Goal: Task Accomplishment & Management: Use online tool/utility

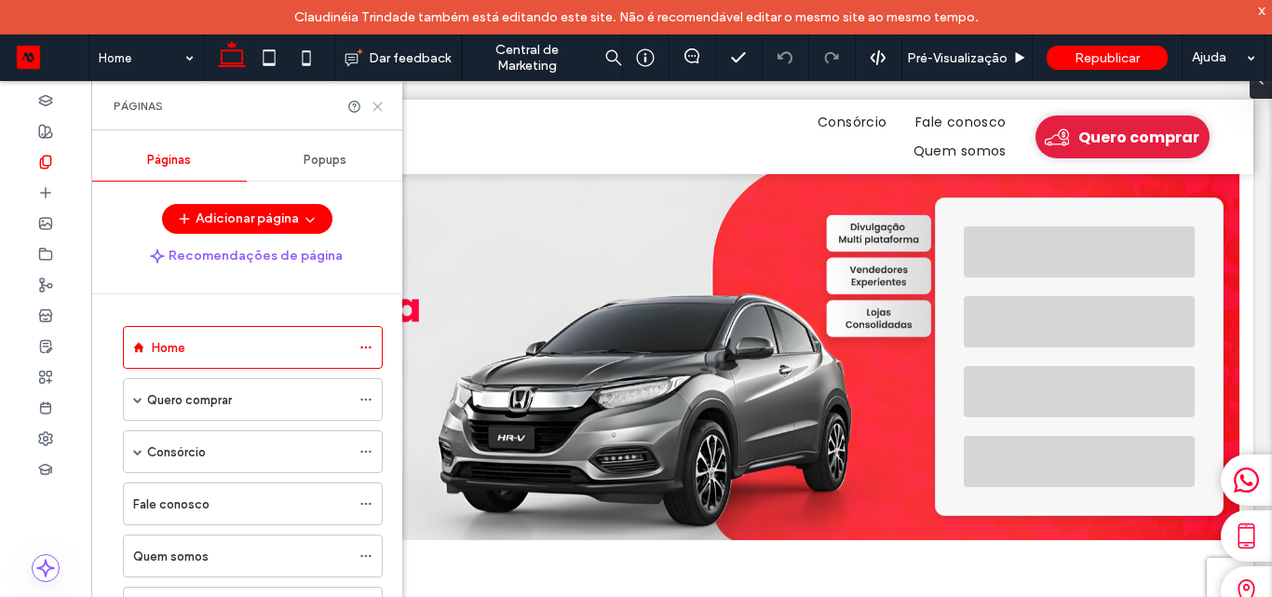
click at [380, 102] on icon at bounding box center [378, 107] width 14 height 14
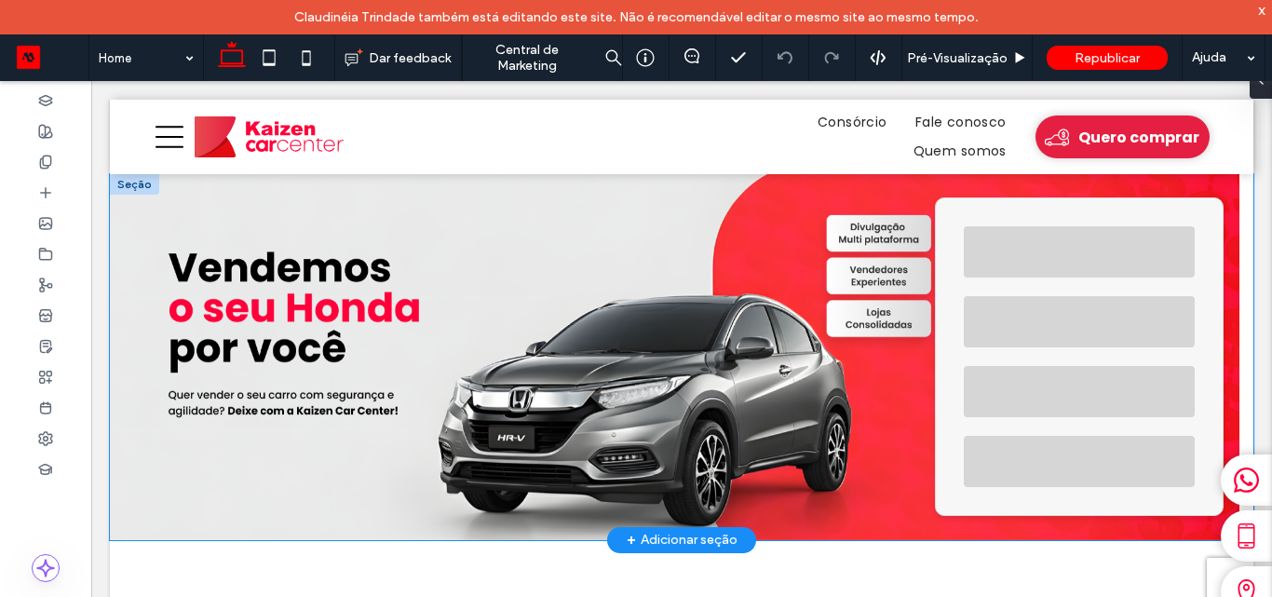
click at [1012, 272] on div at bounding box center [1079, 251] width 231 height 51
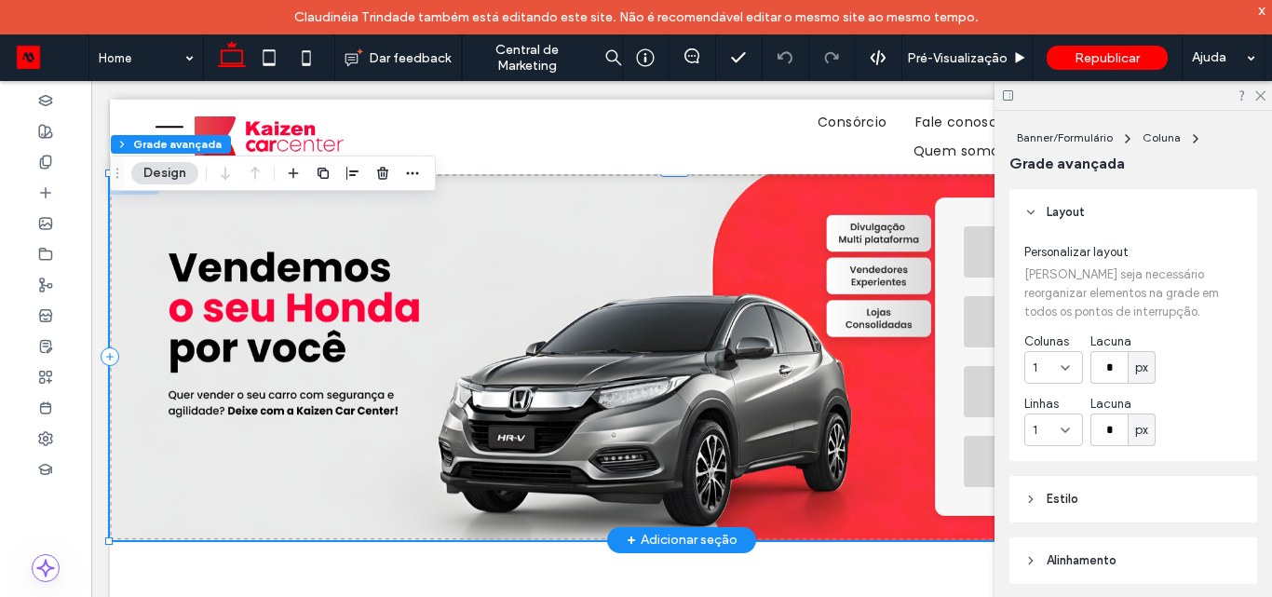
click at [1012, 272] on div "Personalizar layout Talvez seja necessário reorganizar elementos na grade em to…" at bounding box center [1133, 348] width 248 height 225
click at [967, 275] on div at bounding box center [1079, 251] width 231 height 51
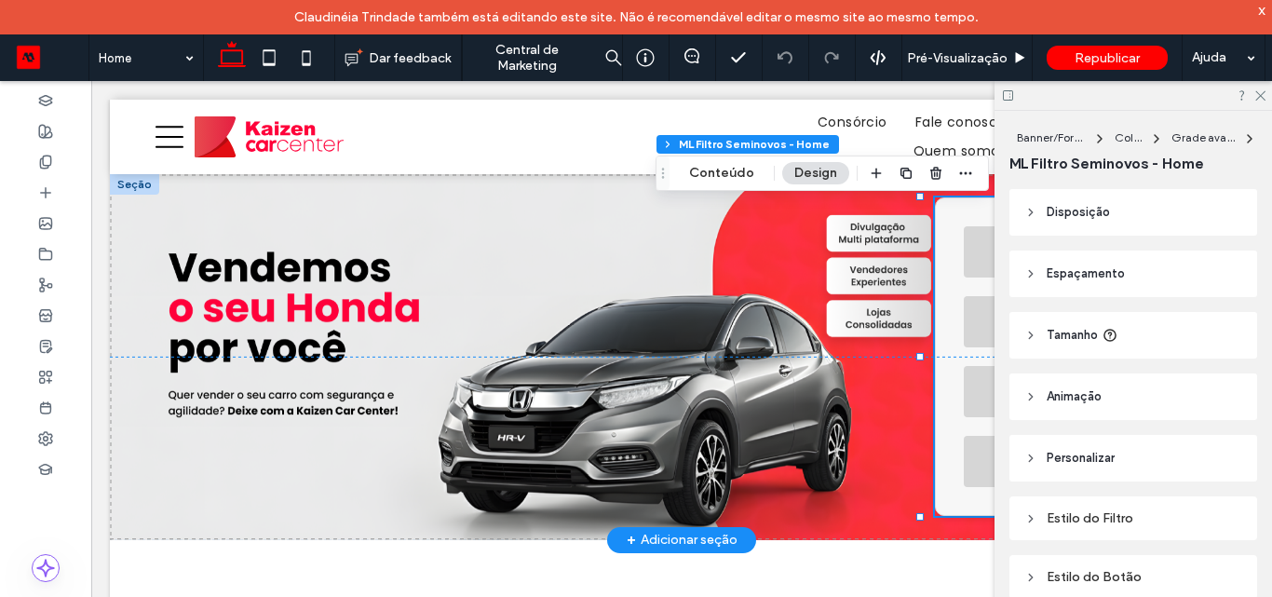
click at [967, 275] on div at bounding box center [1079, 251] width 231 height 51
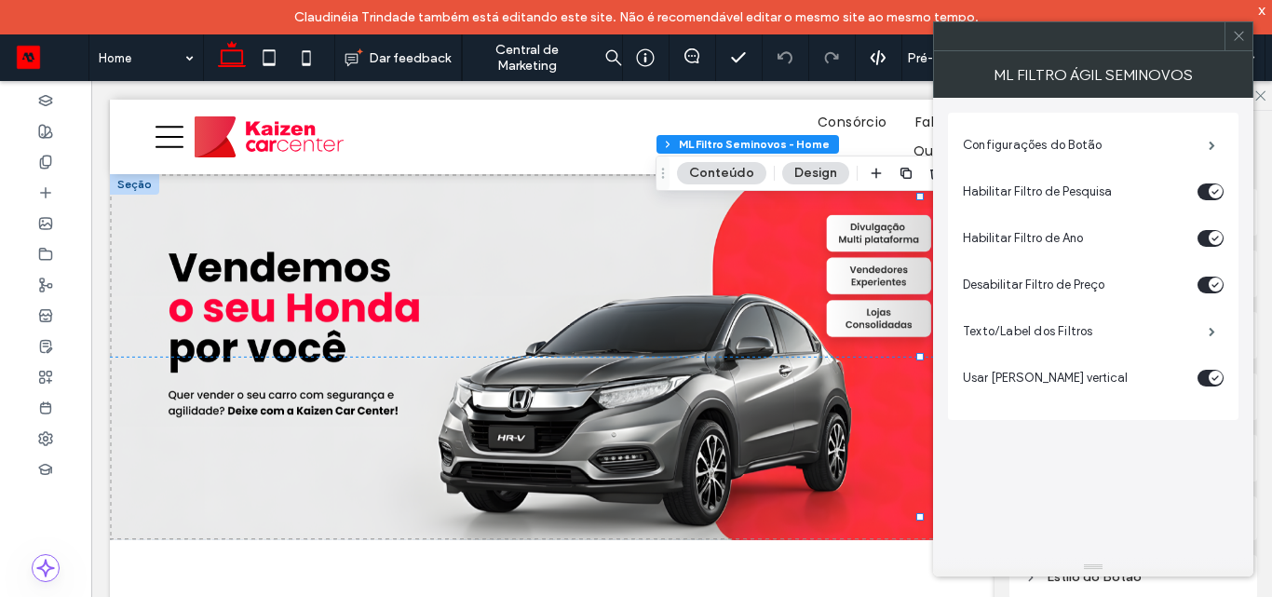
click at [1017, 124] on div "Configurações do Botão" at bounding box center [1093, 145] width 261 height 47
click at [1014, 143] on label "Configurações do Botão" at bounding box center [1086, 145] width 246 height 37
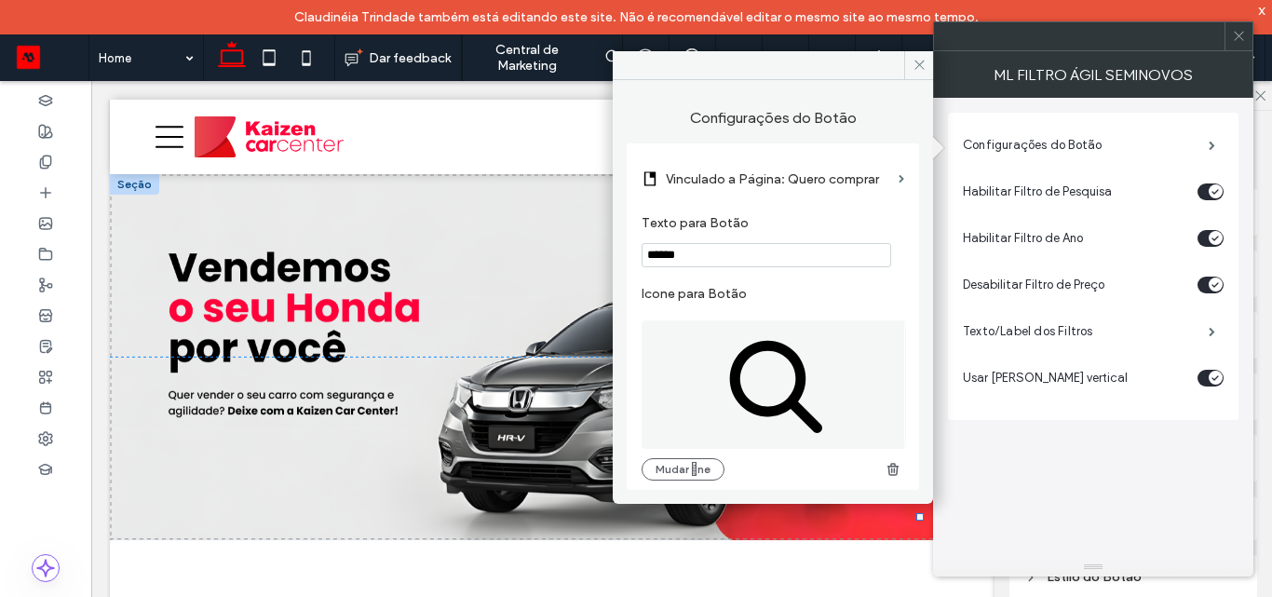
click at [752, 180] on label "Vinculado a Página: Quero comprar" at bounding box center [778, 179] width 225 height 34
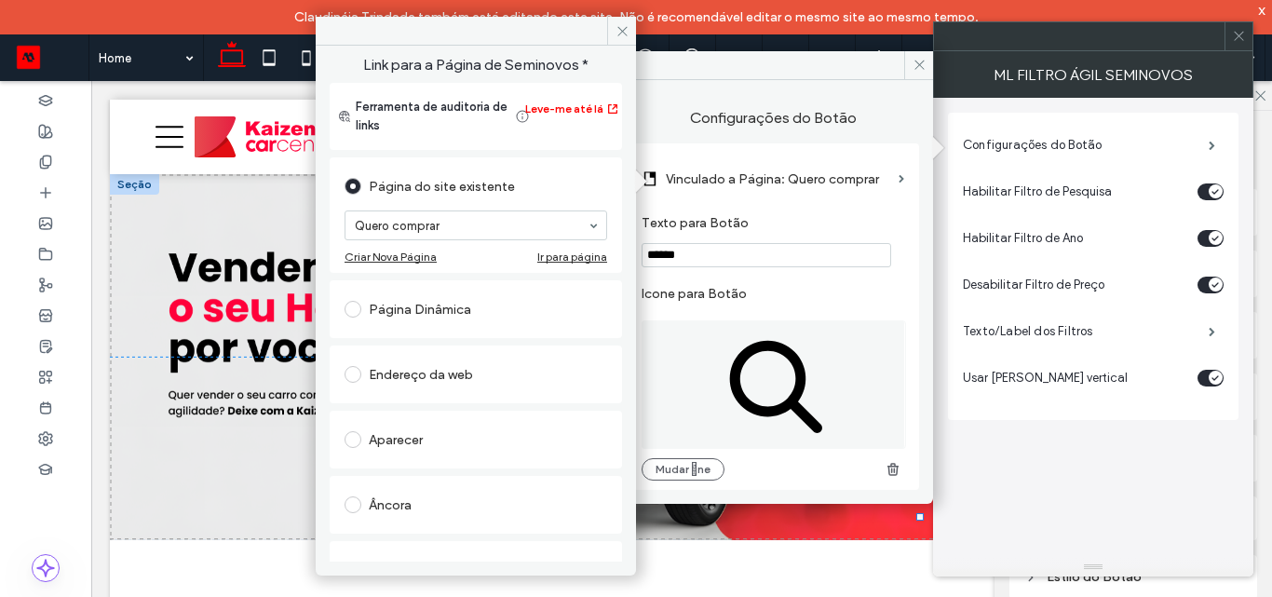
click at [725, 192] on label "Vinculado a Página: Quero comprar" at bounding box center [778, 179] width 225 height 34
click at [628, 29] on icon at bounding box center [623, 31] width 14 height 14
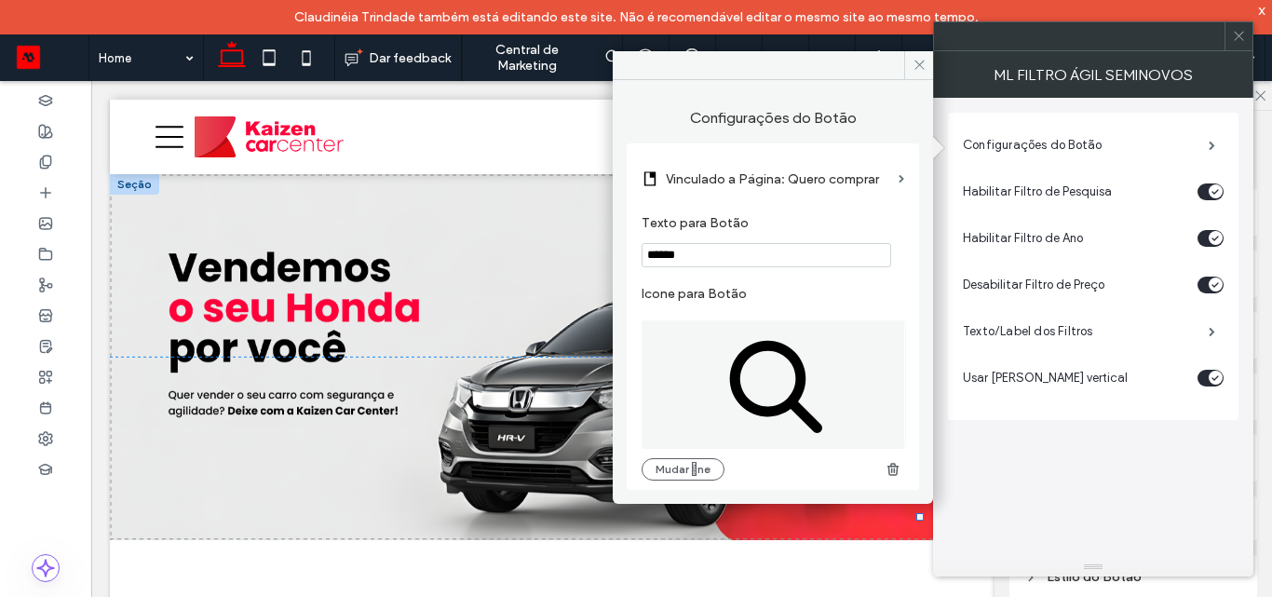
click at [762, 179] on label "Vinculado a Página: Quero comprar" at bounding box center [778, 179] width 225 height 34
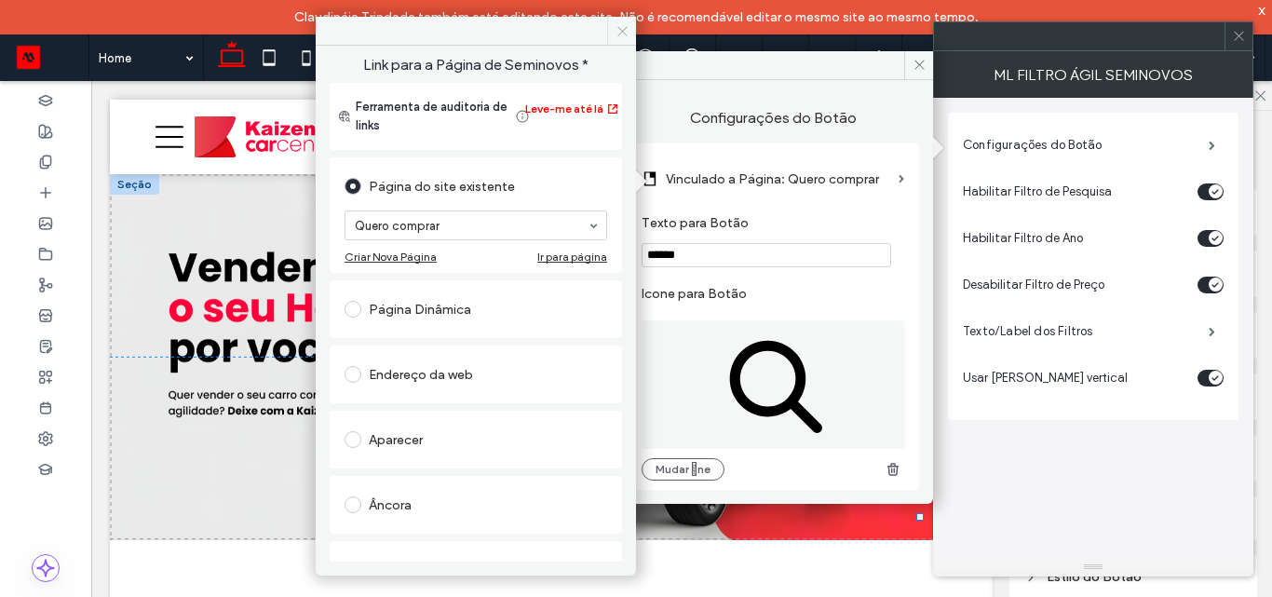
click at [625, 24] on icon at bounding box center [623, 31] width 14 height 14
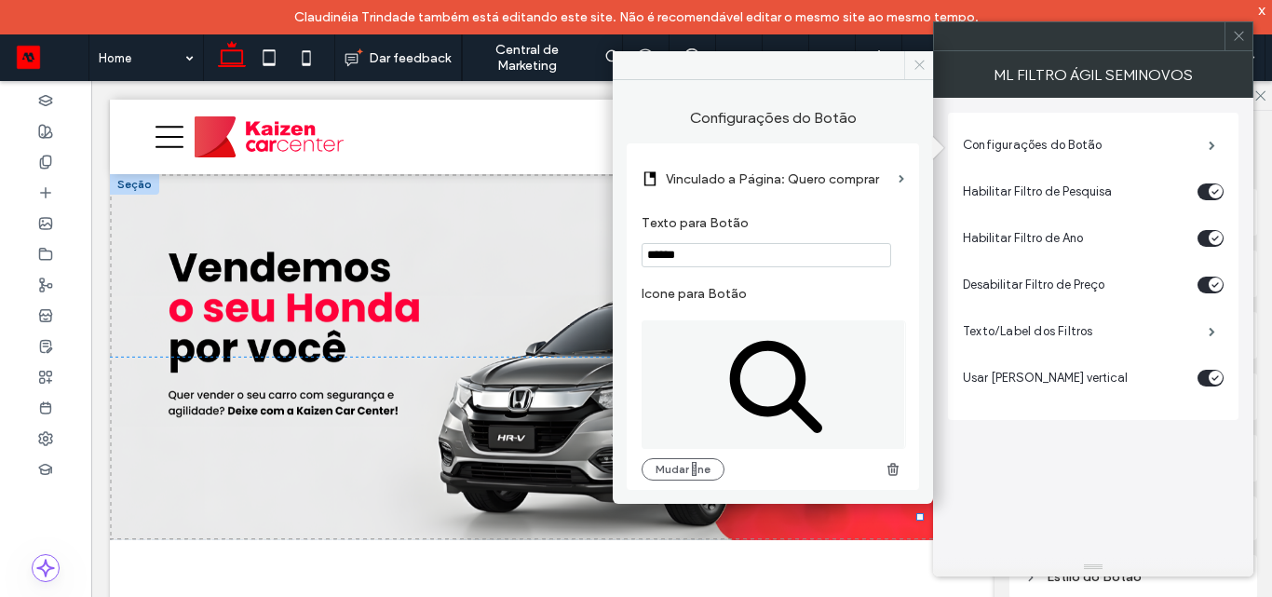
click at [918, 62] on icon at bounding box center [920, 65] width 14 height 14
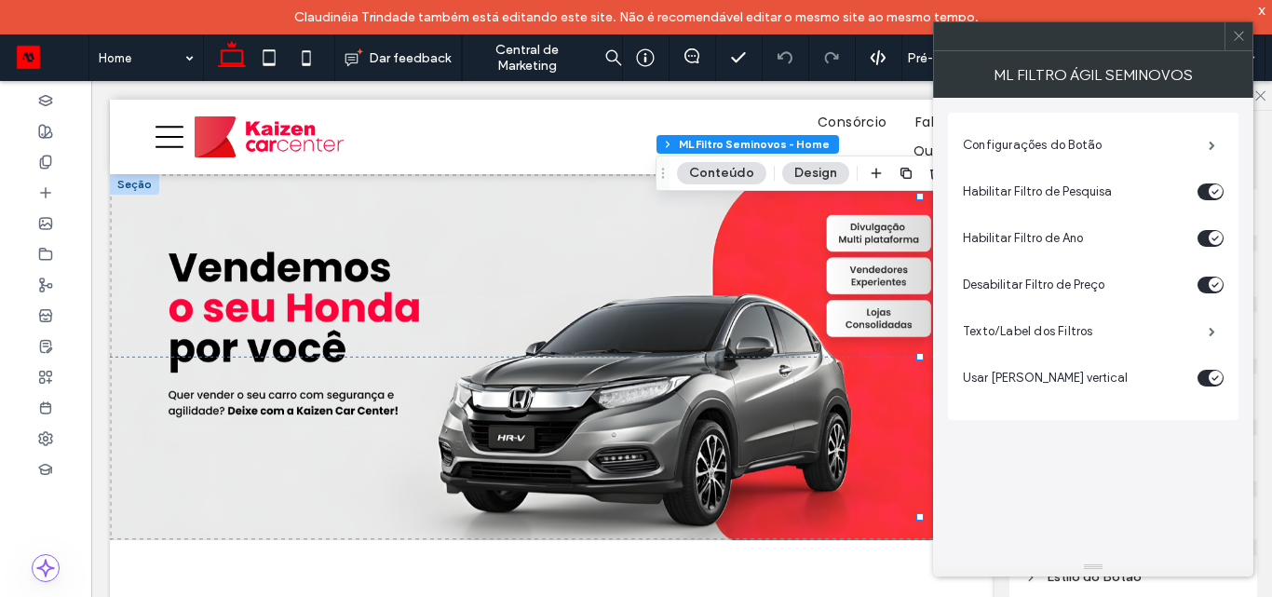
click at [1242, 45] on span at bounding box center [1239, 36] width 14 height 28
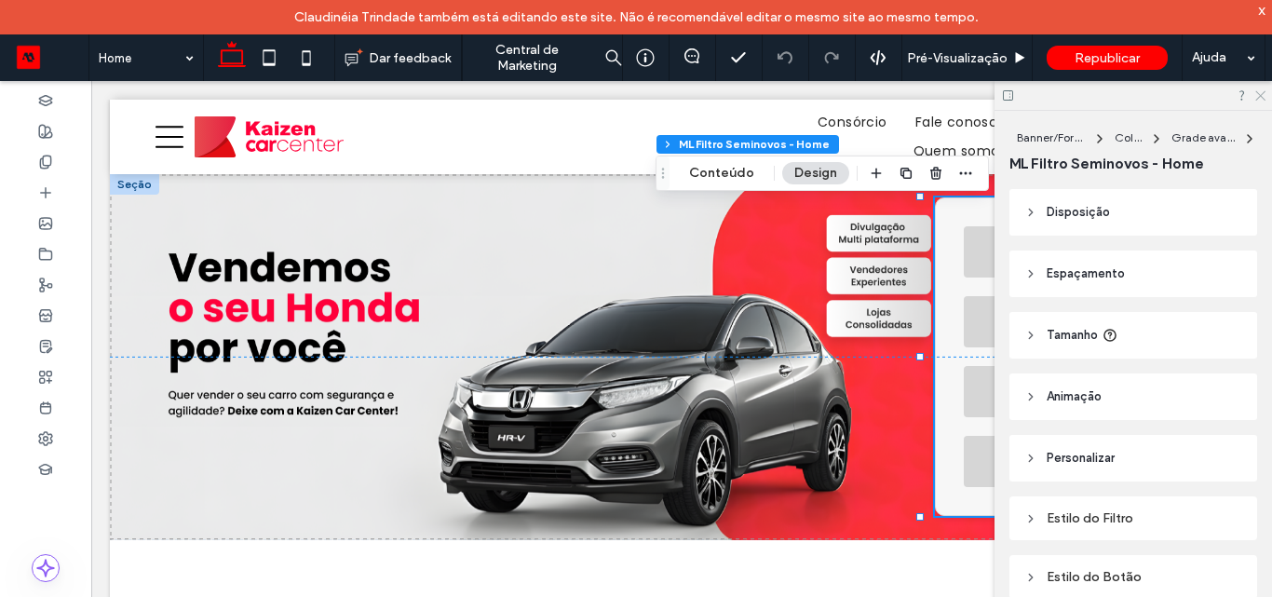
click at [1257, 98] on icon at bounding box center [1259, 94] width 12 height 12
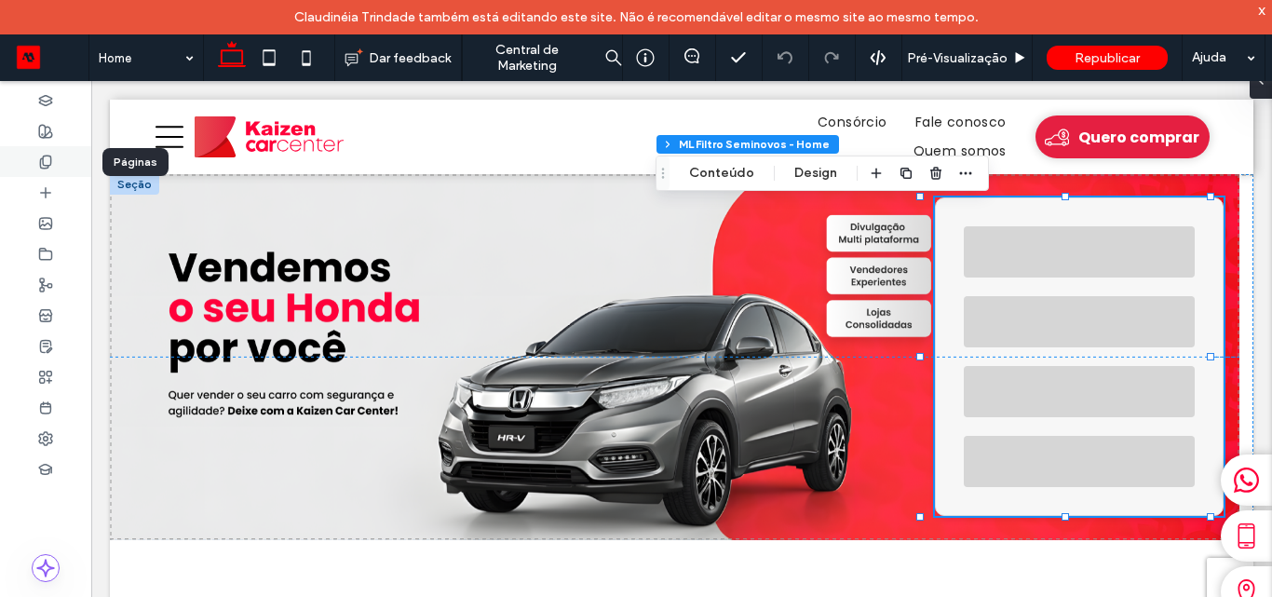
click at [61, 163] on div at bounding box center [45, 161] width 91 height 31
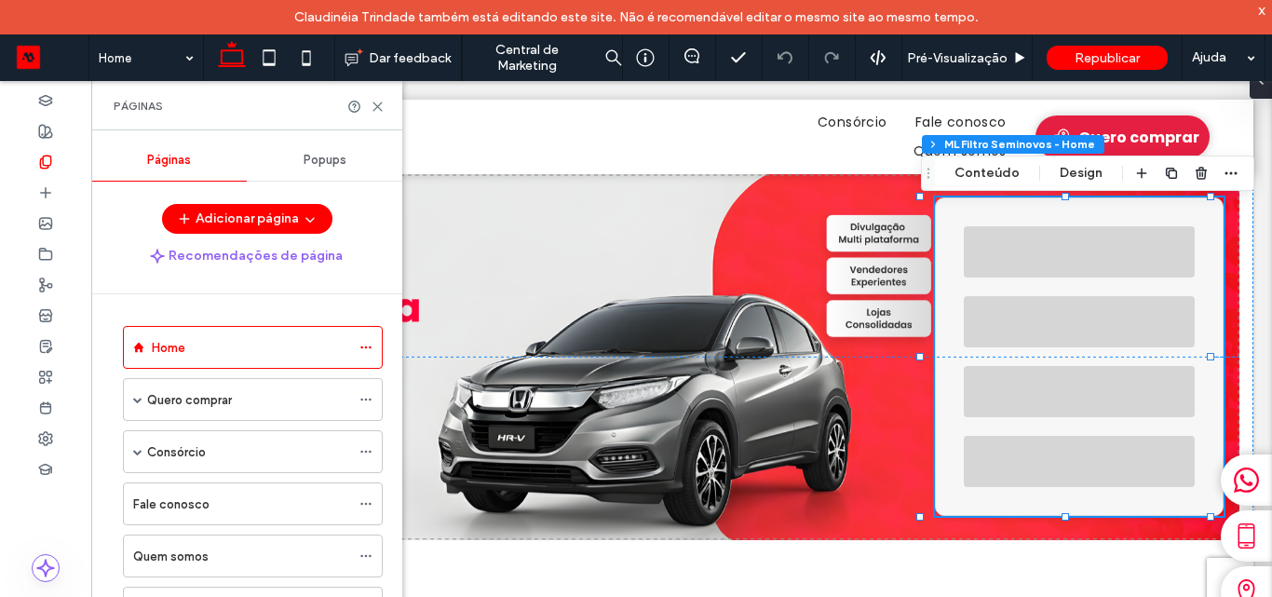
scroll to position [93, 0]
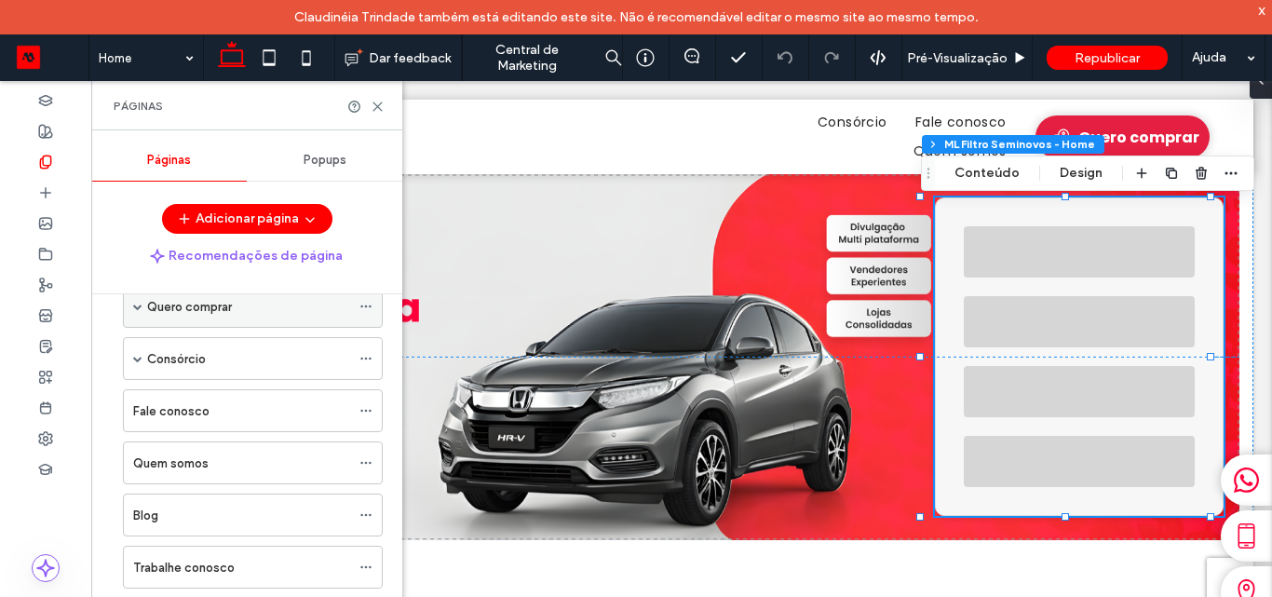
click at [226, 306] on label "Quero comprar" at bounding box center [189, 307] width 85 height 33
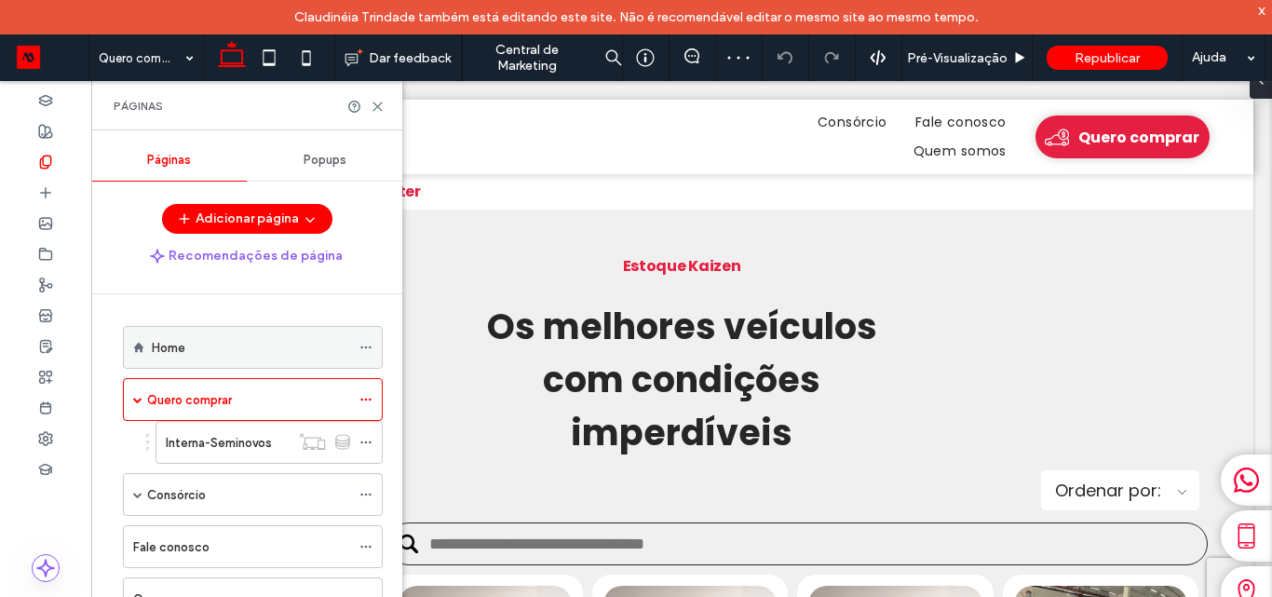
click at [209, 344] on div "Home" at bounding box center [251, 348] width 198 height 20
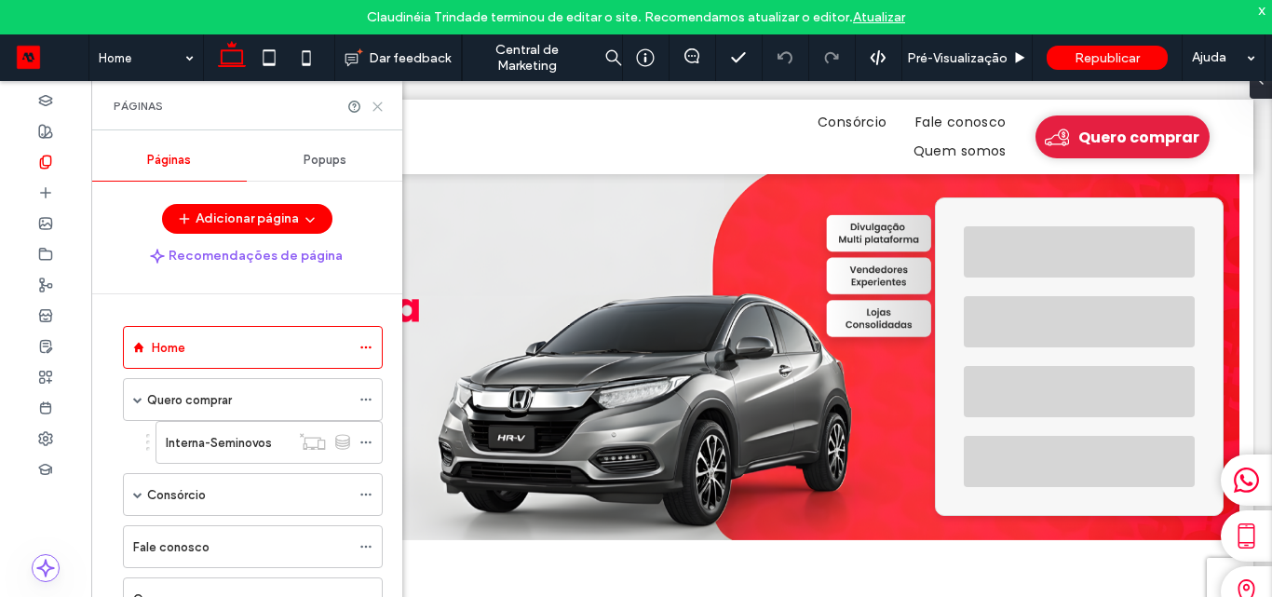
click at [378, 105] on use at bounding box center [377, 106] width 8 height 8
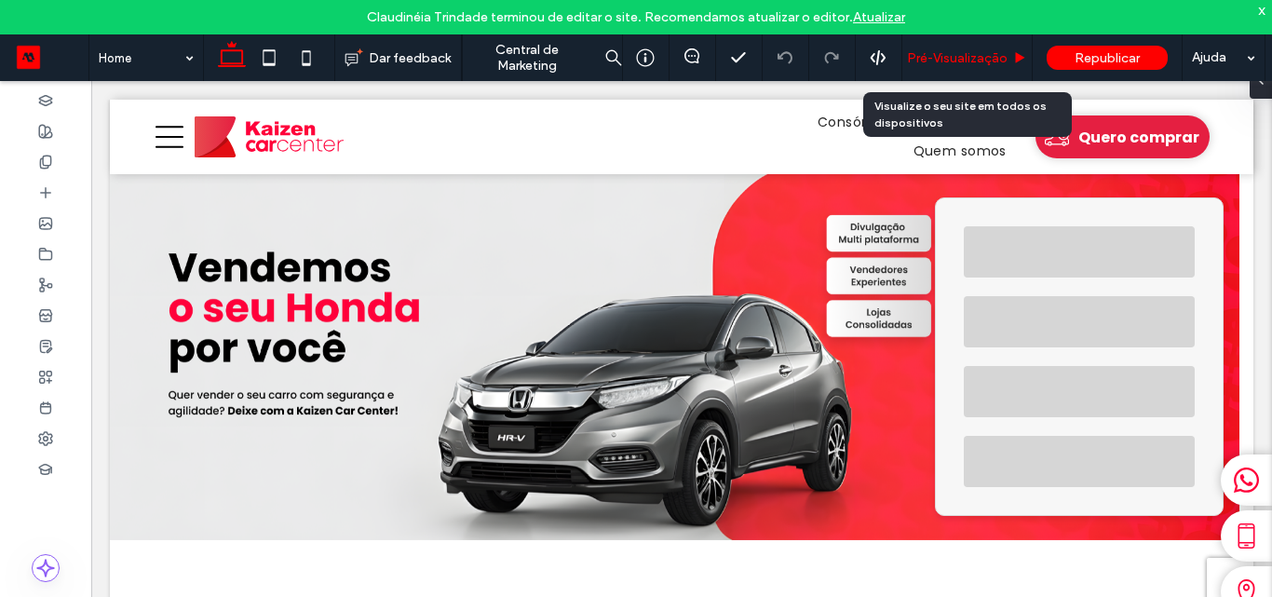
click at [1001, 62] on span "Pré-Visualizaçāo" at bounding box center [957, 58] width 101 height 16
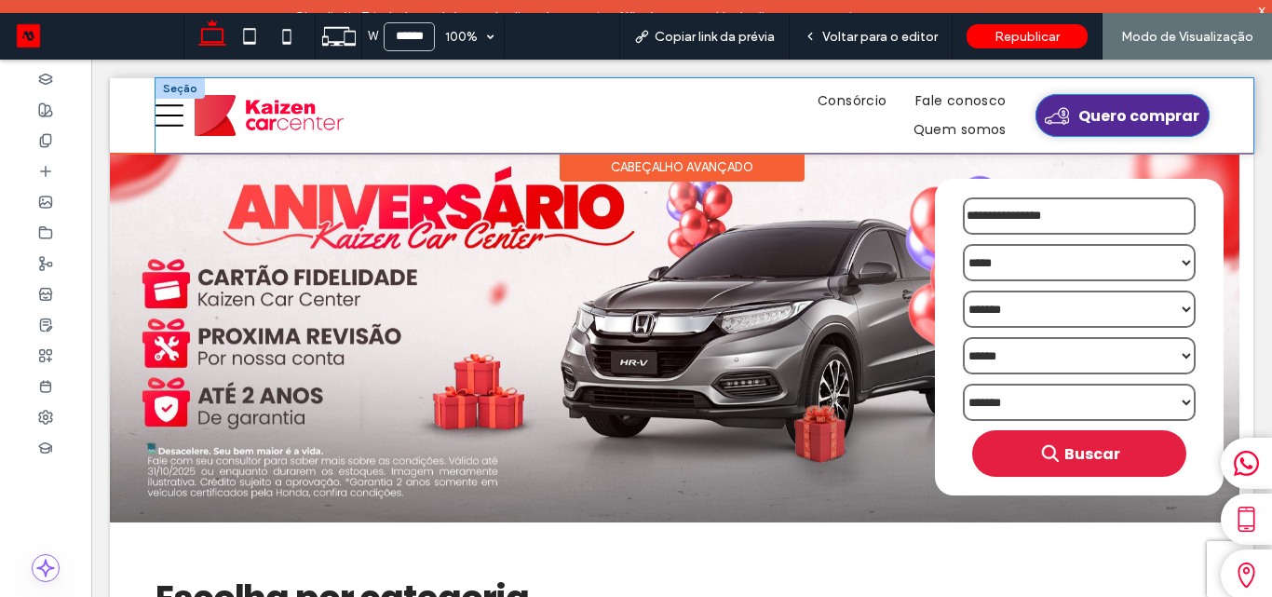
click at [1078, 120] on span "Quero comprar" at bounding box center [1138, 115] width 121 height 23
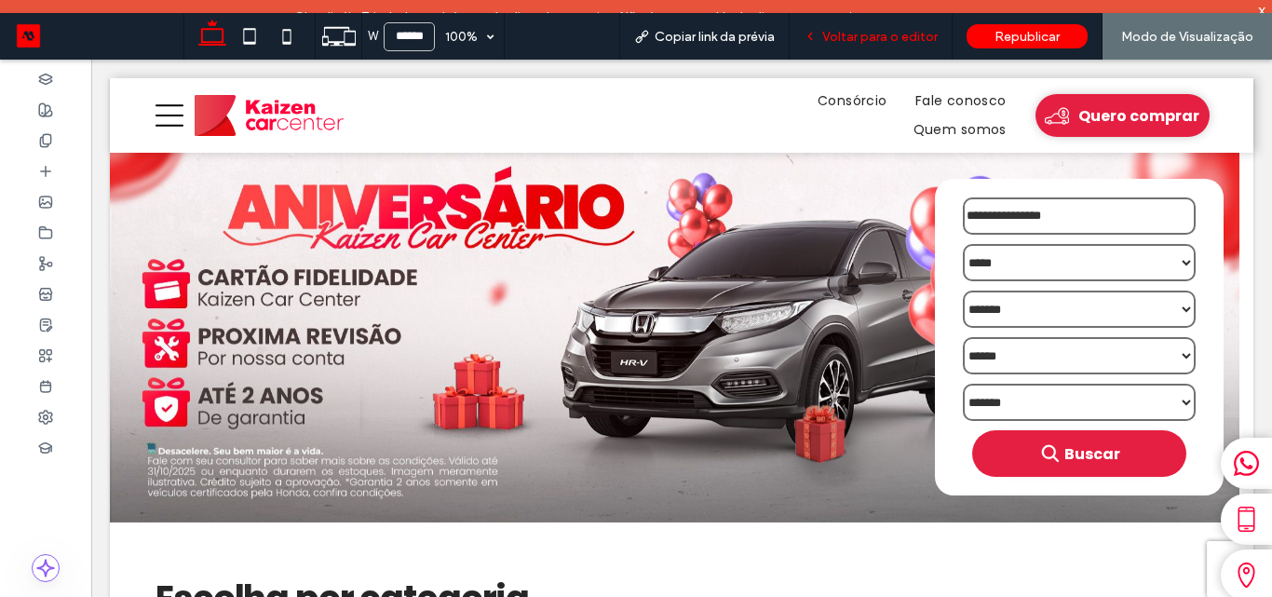
click at [860, 41] on span "Voltar para o editor" at bounding box center [879, 37] width 115 height 16
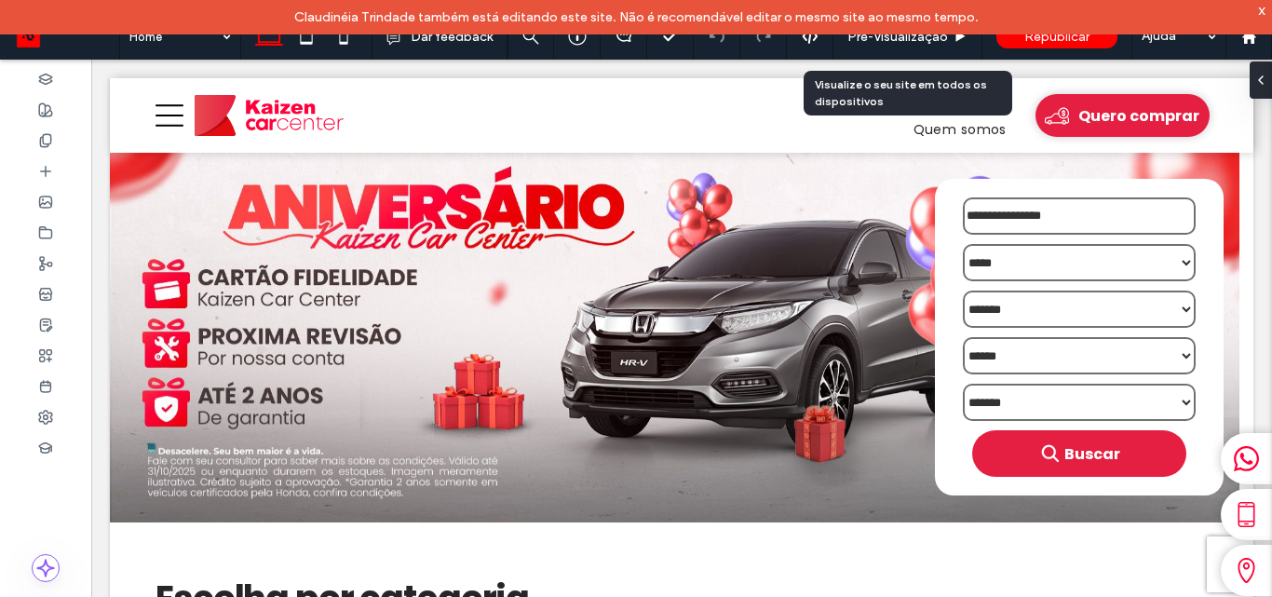
click at [860, 41] on span "Pré-Visualizaçāo" at bounding box center [897, 37] width 101 height 16
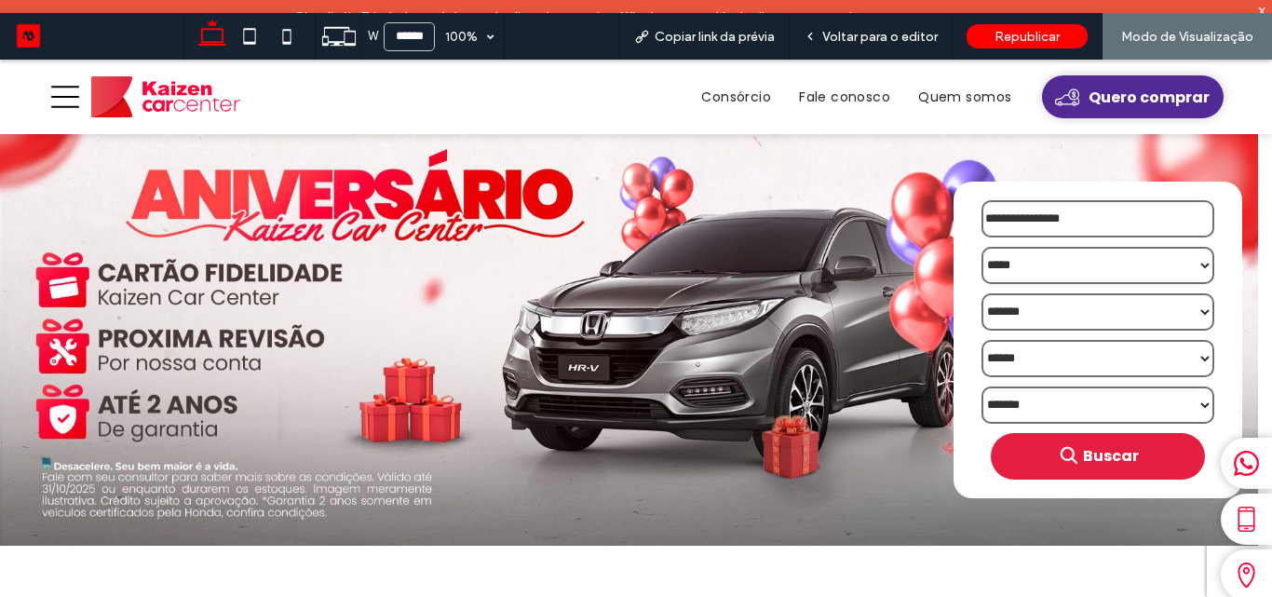
click at [1117, 99] on span "Quero comprar" at bounding box center [1149, 97] width 121 height 23
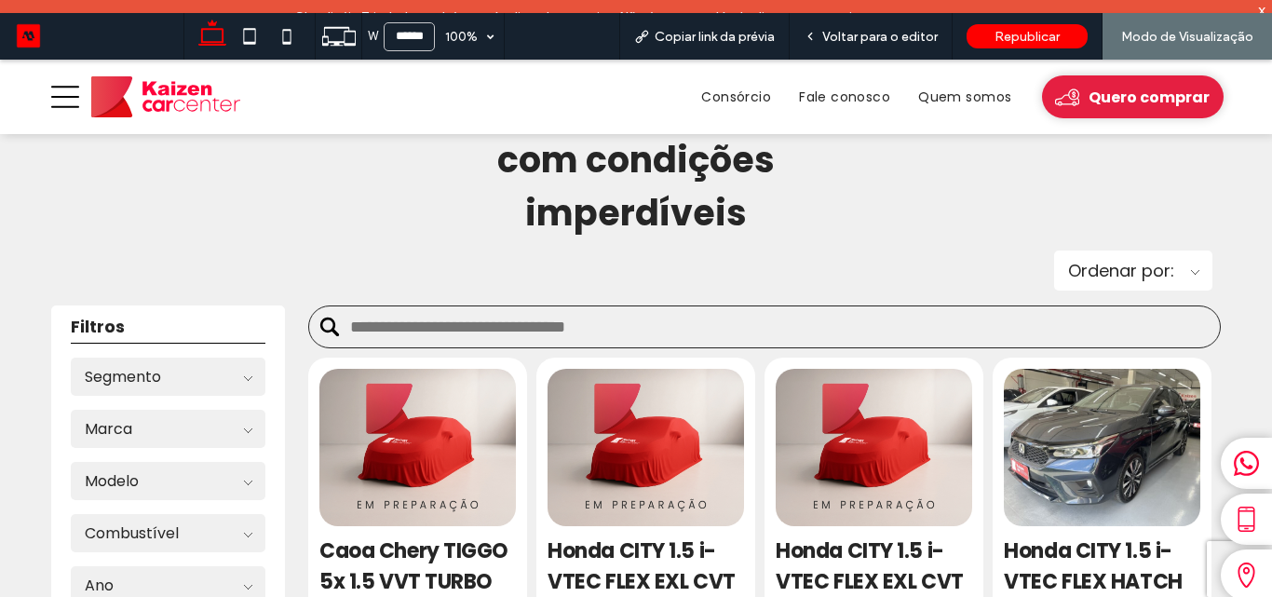
scroll to position [466, 0]
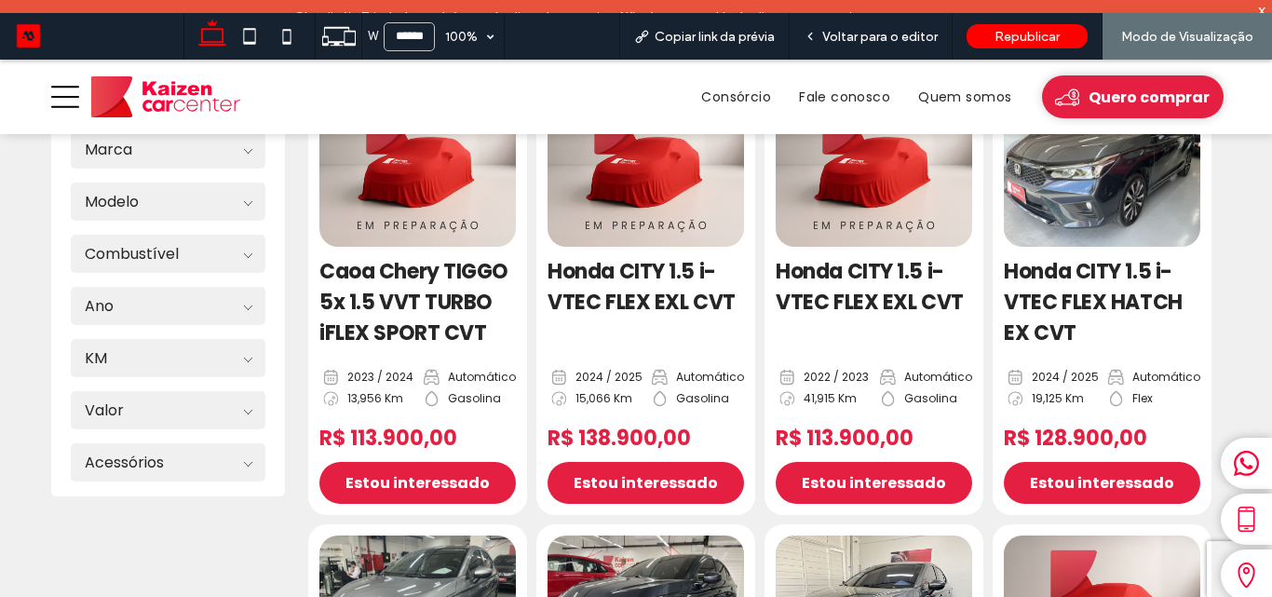
click at [1078, 229] on img at bounding box center [1102, 167] width 207 height 165
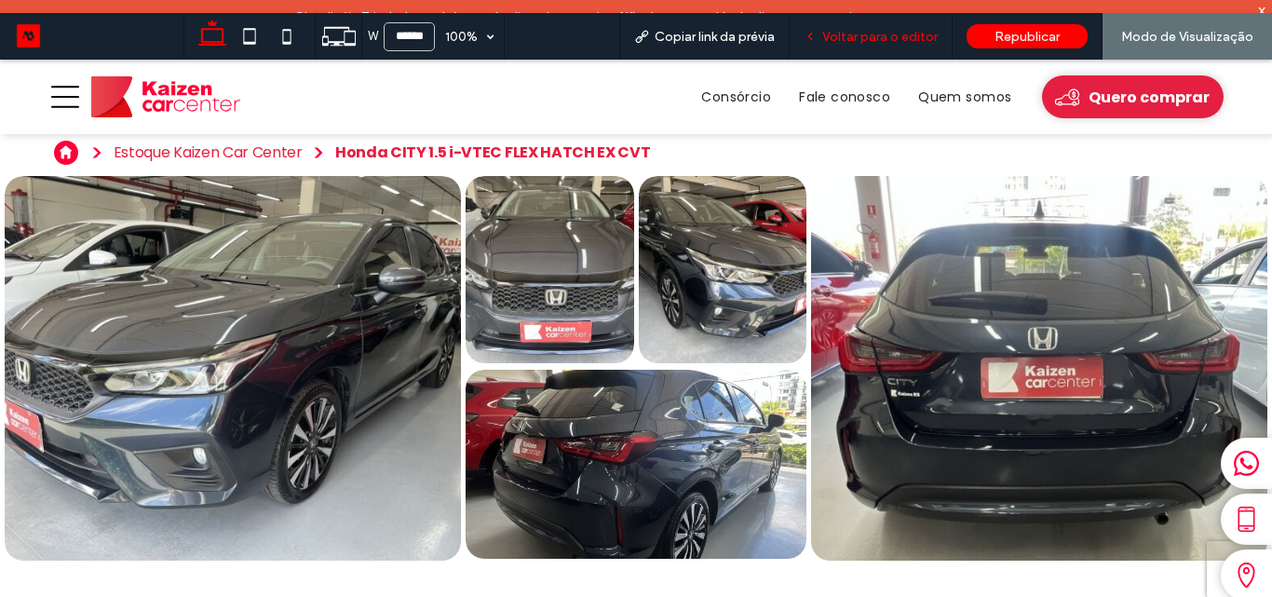
click at [892, 40] on span "Voltar para o editor" at bounding box center [879, 37] width 115 height 16
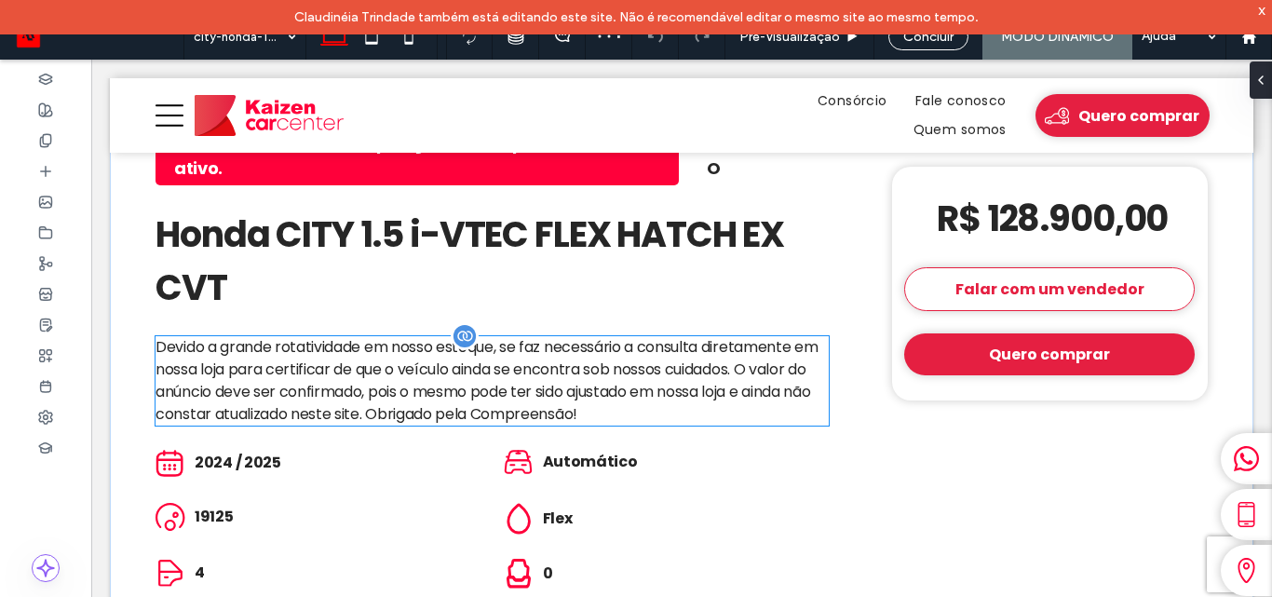
scroll to position [652, 0]
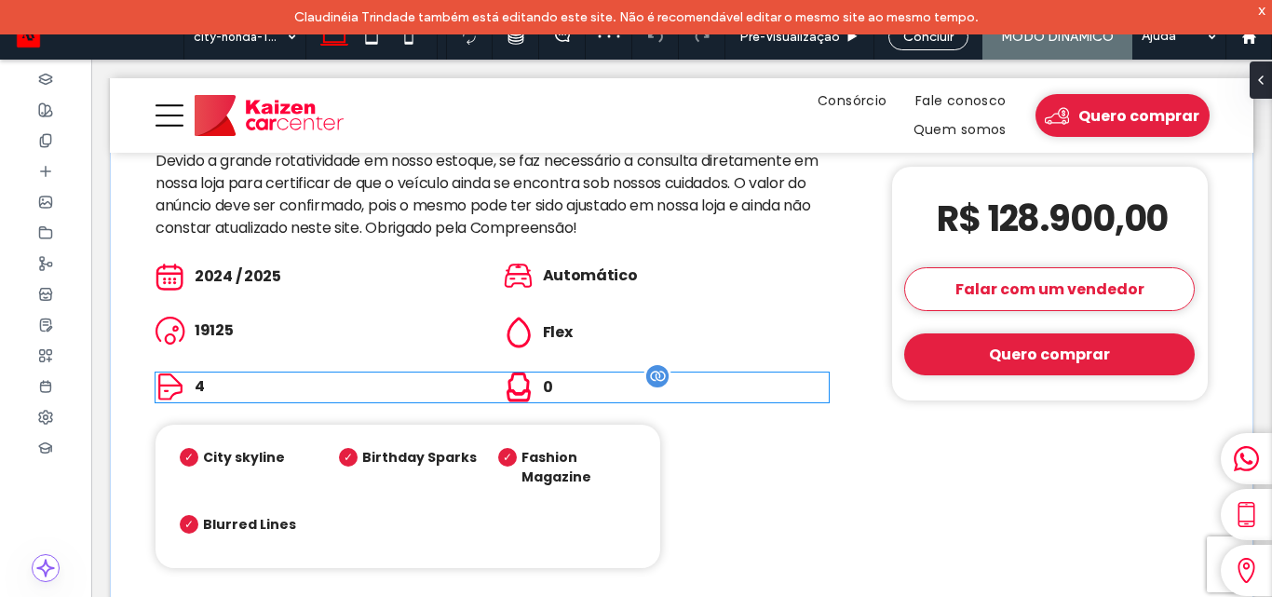
click at [543, 381] on span "0" at bounding box center [548, 386] width 10 height 21
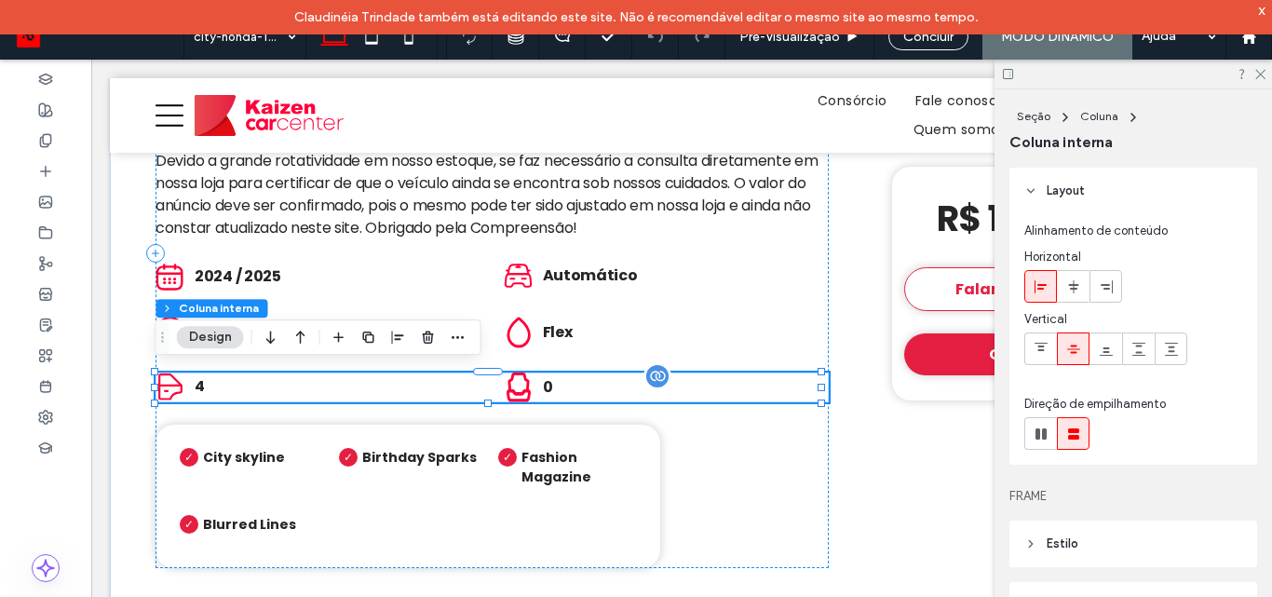
click at [543, 381] on span "0" at bounding box center [548, 386] width 10 height 21
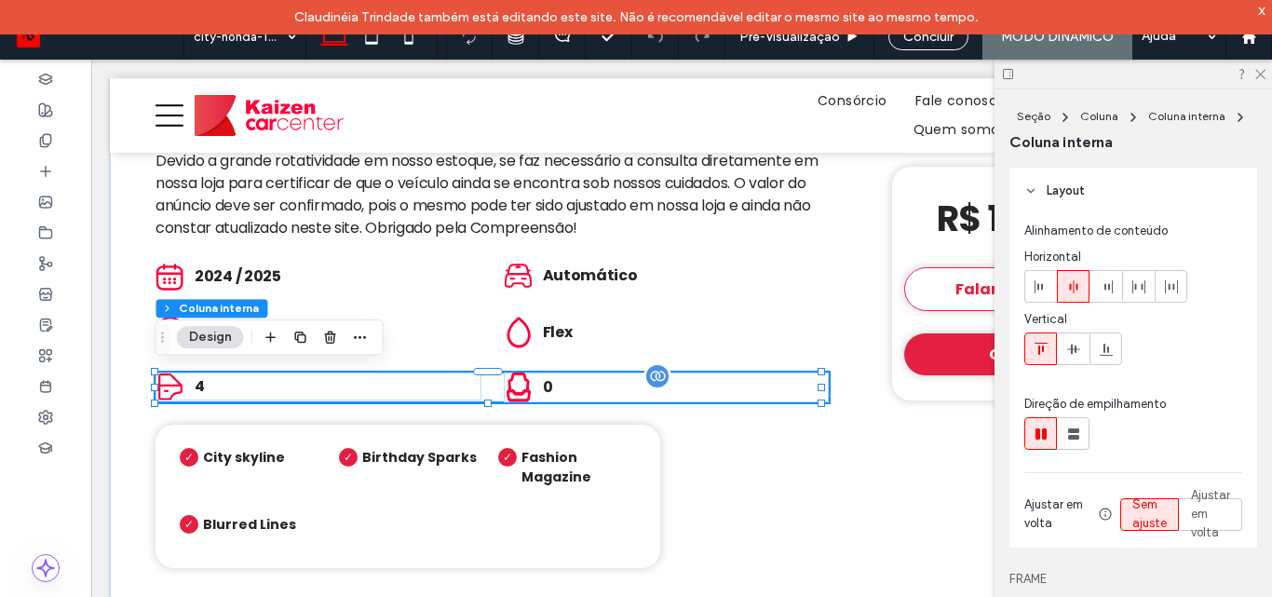
click at [543, 381] on span "0" at bounding box center [548, 386] width 10 height 21
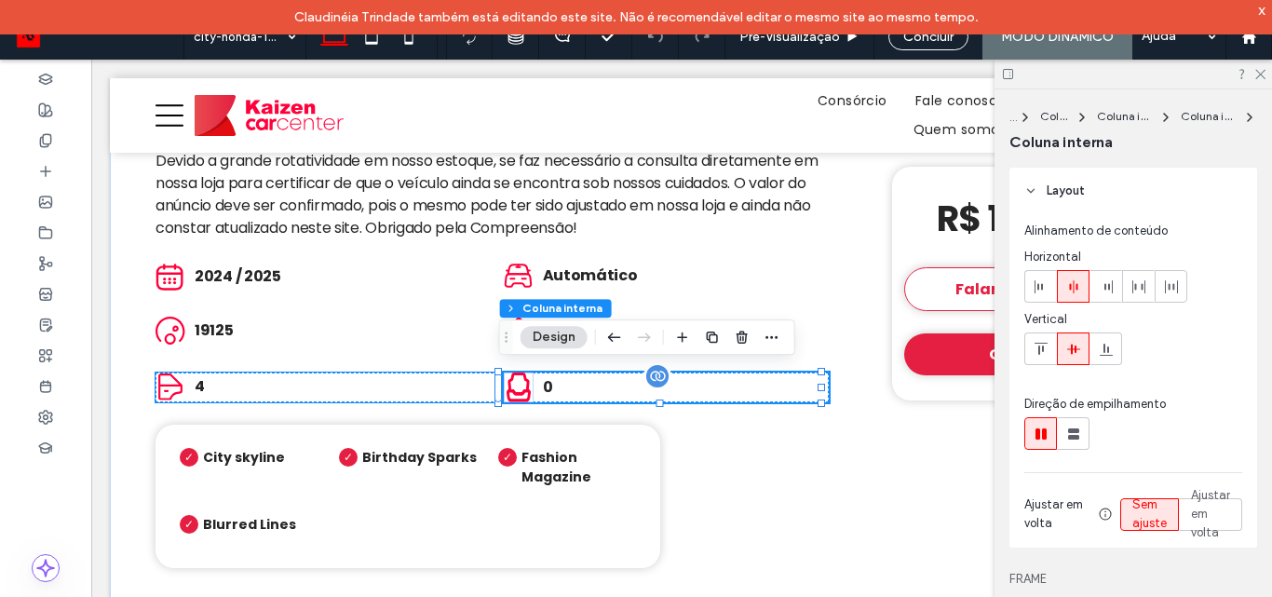
click at [543, 381] on span "0" at bounding box center [548, 386] width 10 height 21
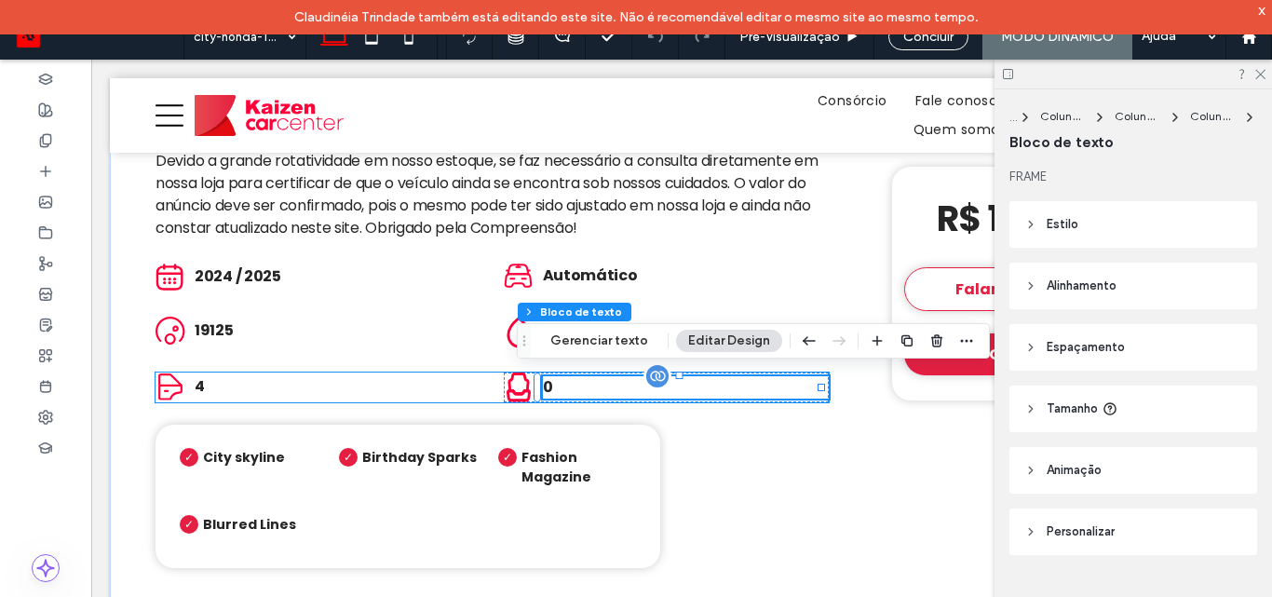
click at [543, 382] on span "0" at bounding box center [548, 386] width 10 height 21
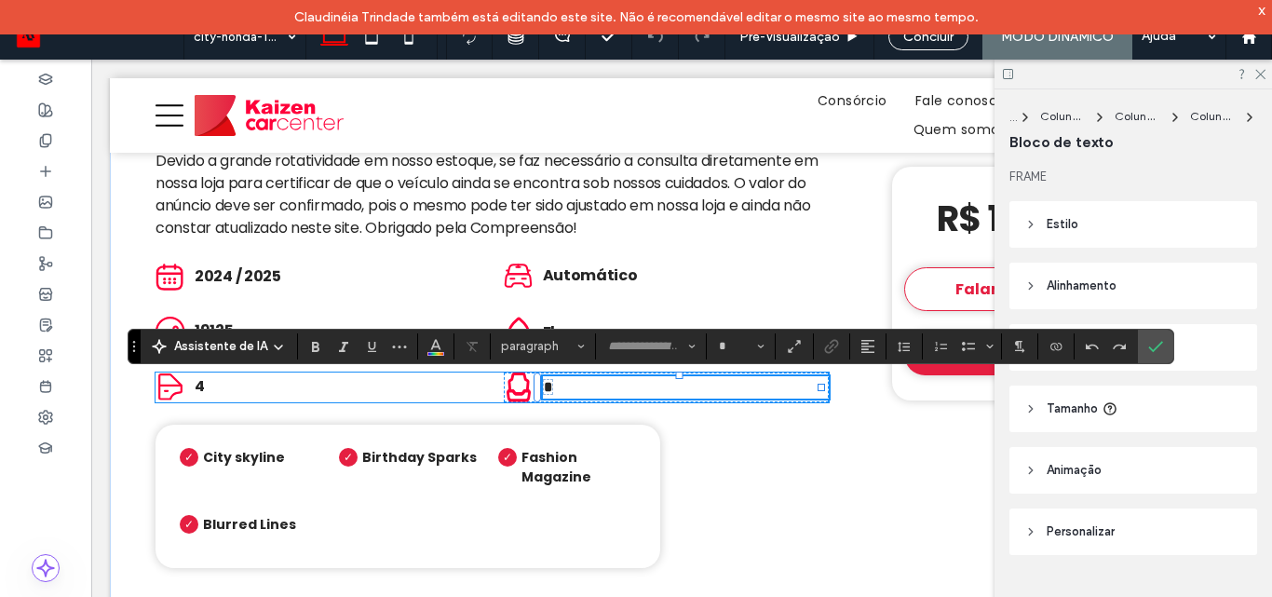
click at [544, 382] on span "*" at bounding box center [548, 387] width 8 height 14
type input "*******"
type input "**"
type input "*"
type input "*******"
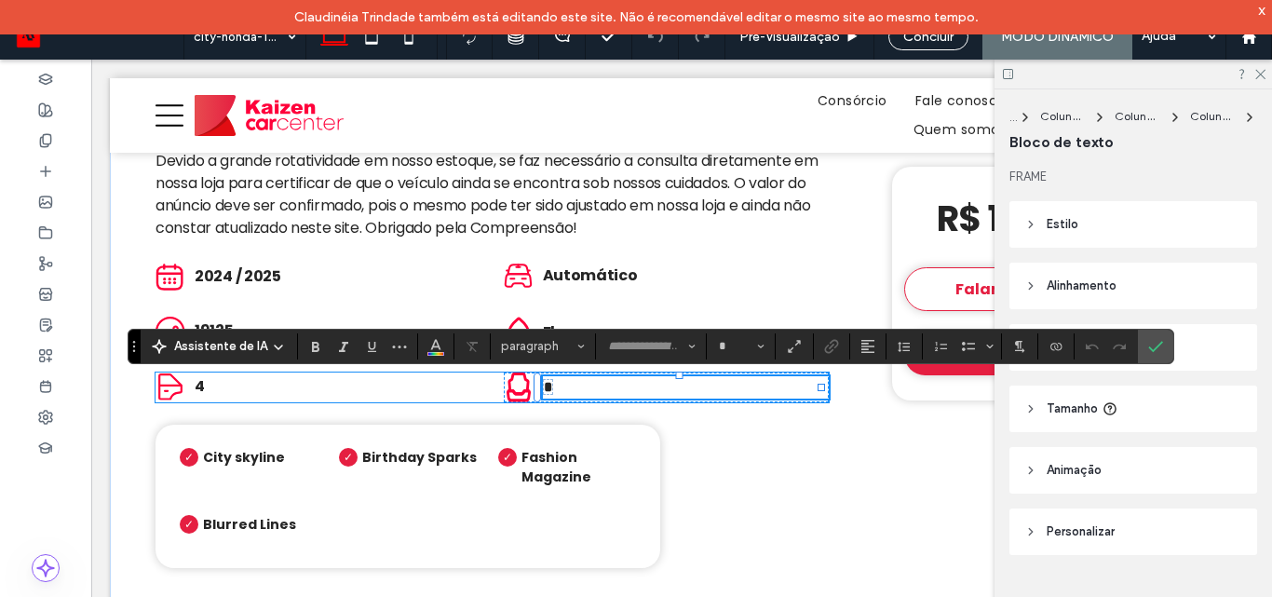
type input "**"
click at [544, 382] on span "*" at bounding box center [548, 387] width 8 height 14
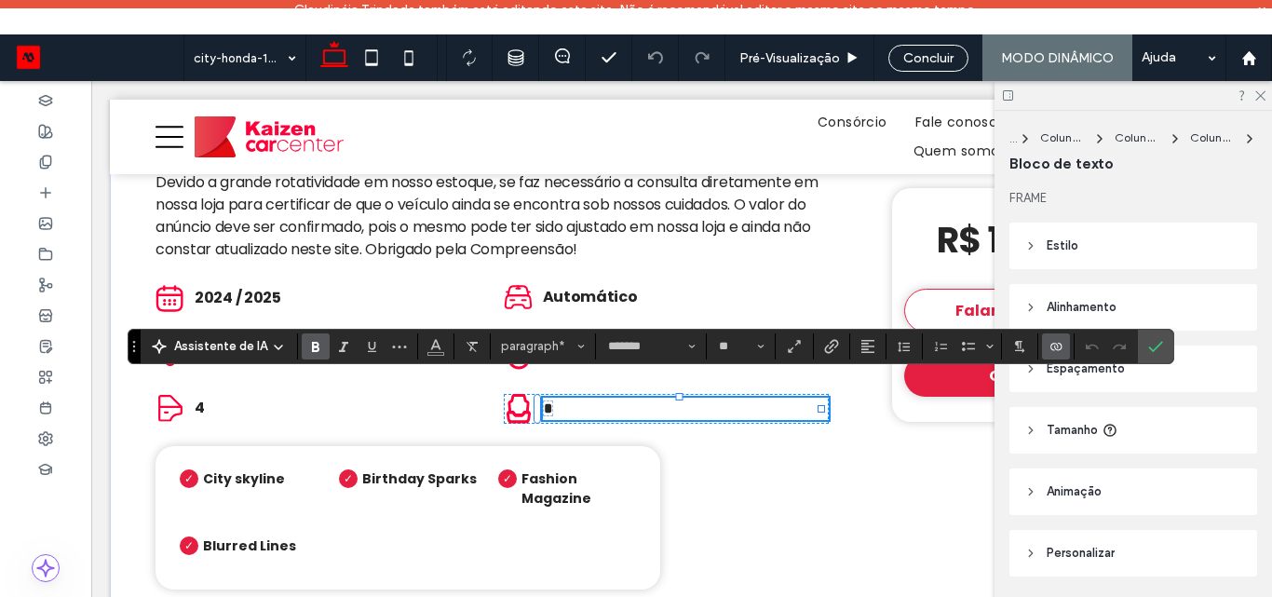
click at [1056, 353] on icon "Conectar-se a dados" at bounding box center [1056, 346] width 15 height 15
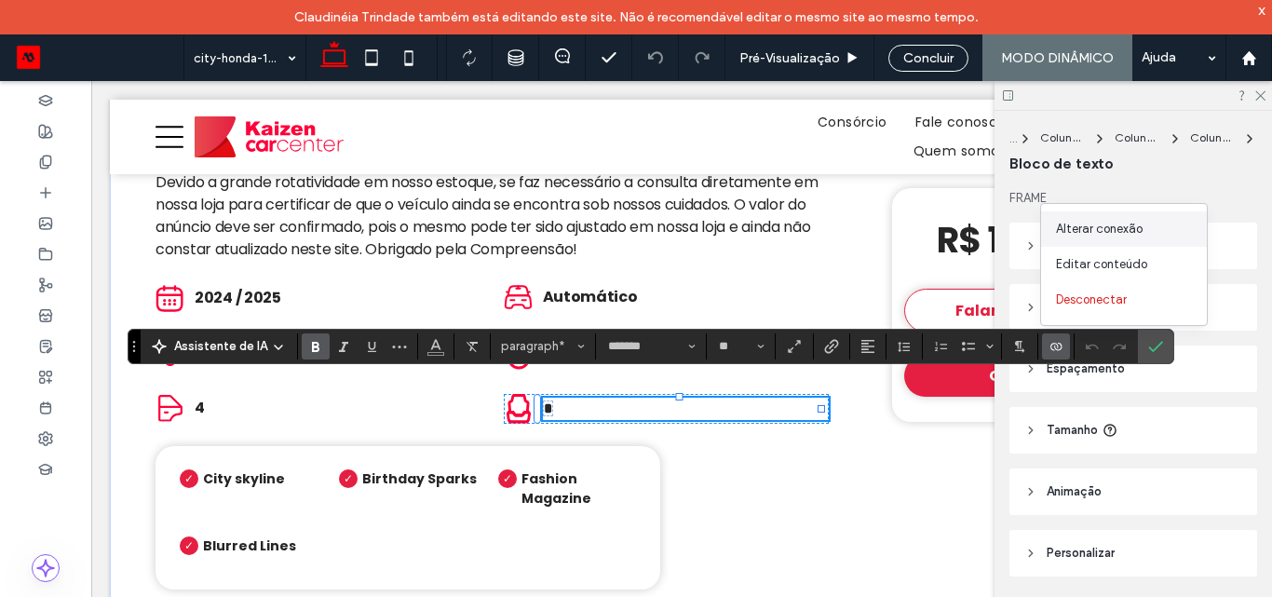
click at [1098, 236] on span "Alterar conexão" at bounding box center [1099, 229] width 87 height 19
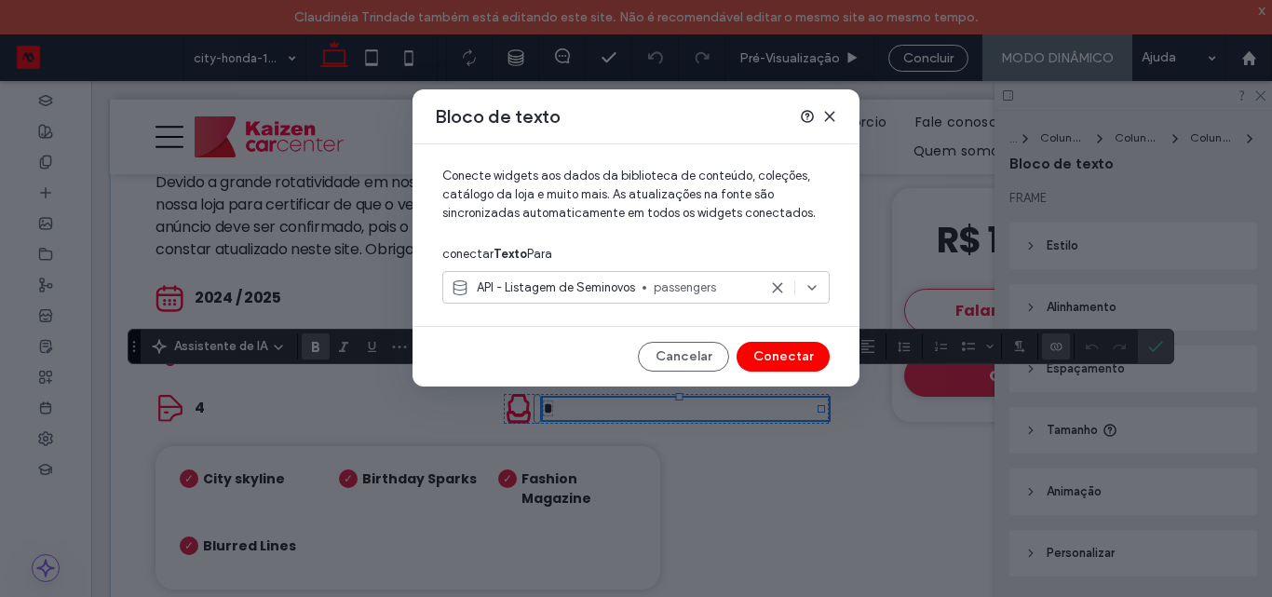
click at [827, 116] on icon at bounding box center [829, 116] width 15 height 15
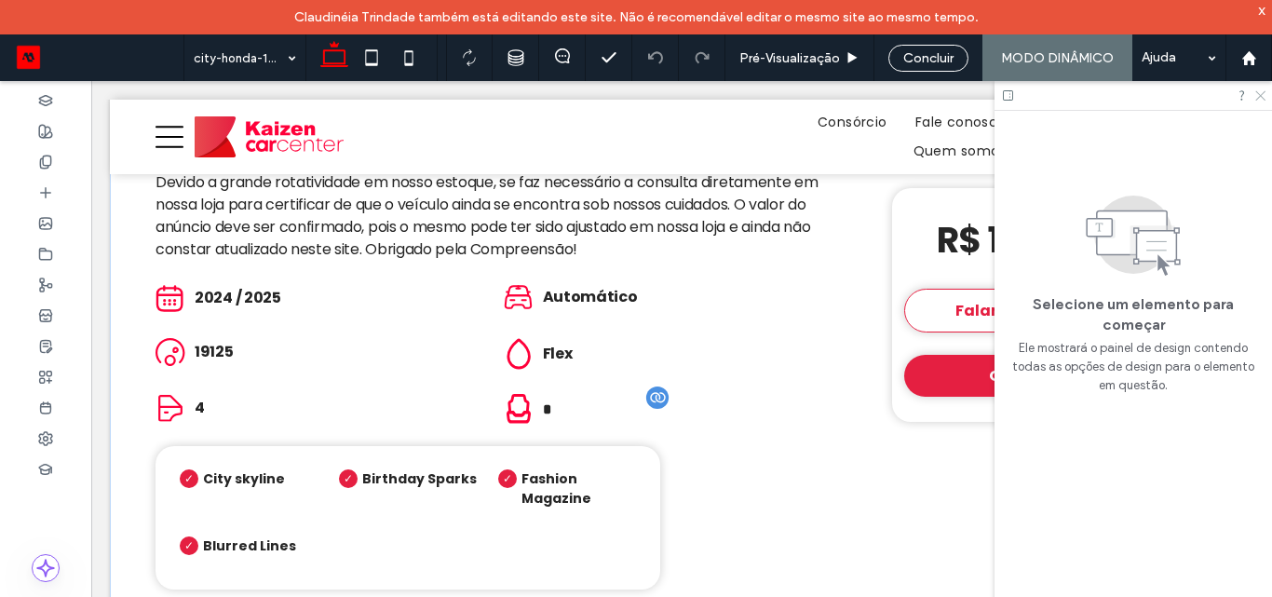
click at [1256, 88] on icon at bounding box center [1259, 94] width 12 height 12
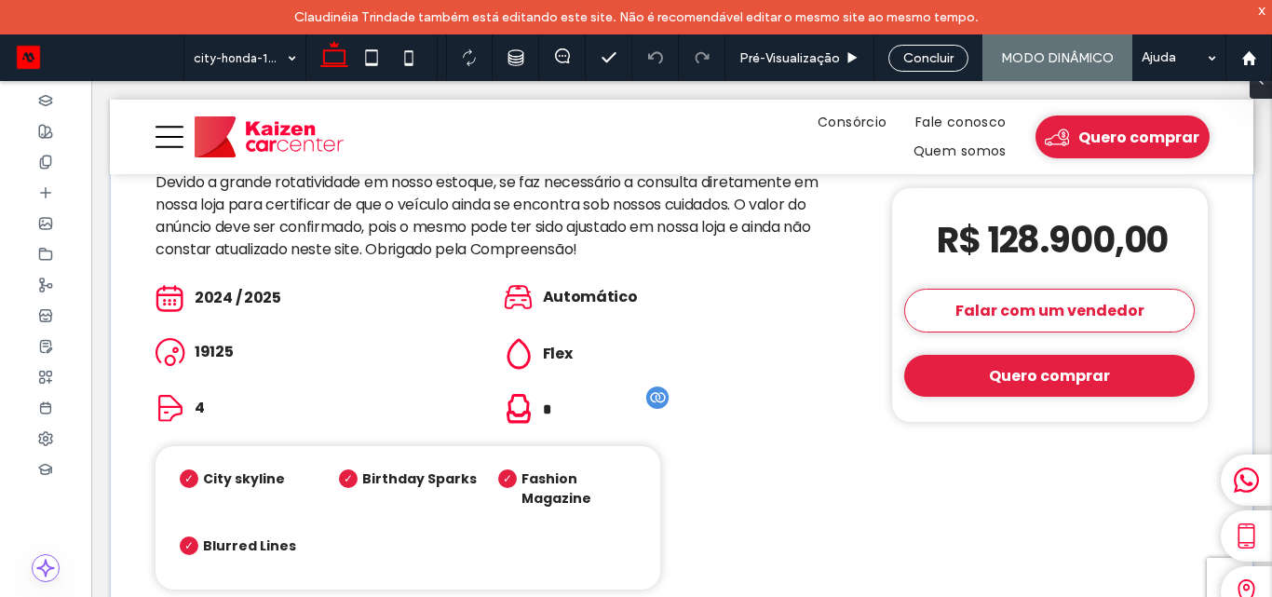
click at [1265, 7] on div "x" at bounding box center [1262, 10] width 8 height 16
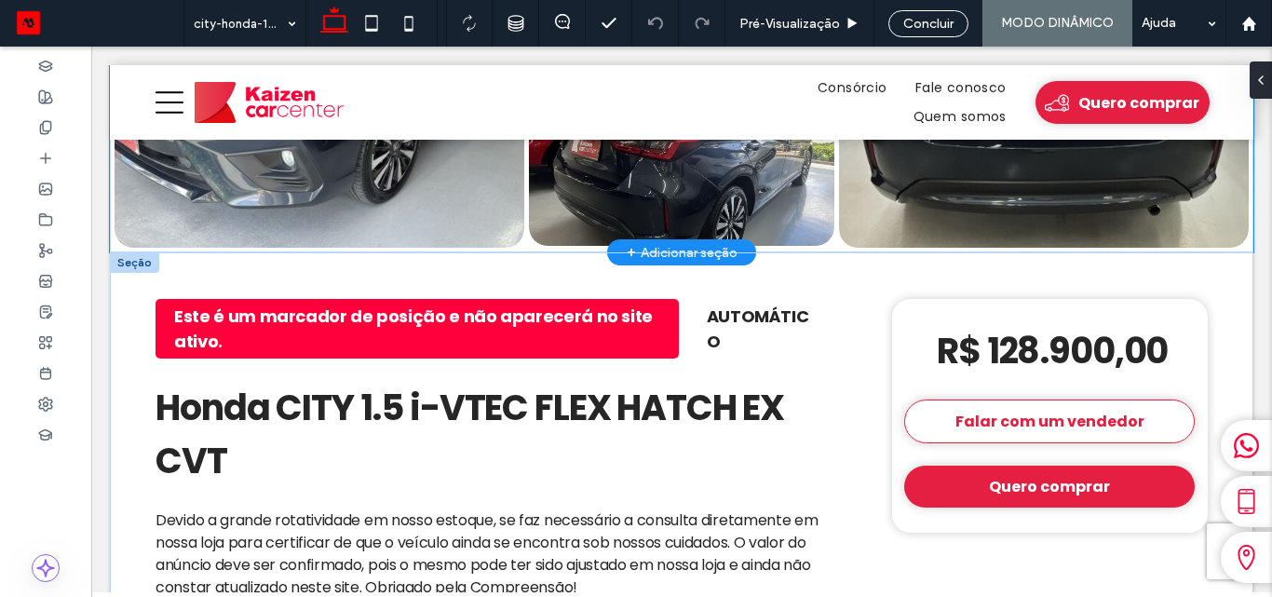
scroll to position [0, 0]
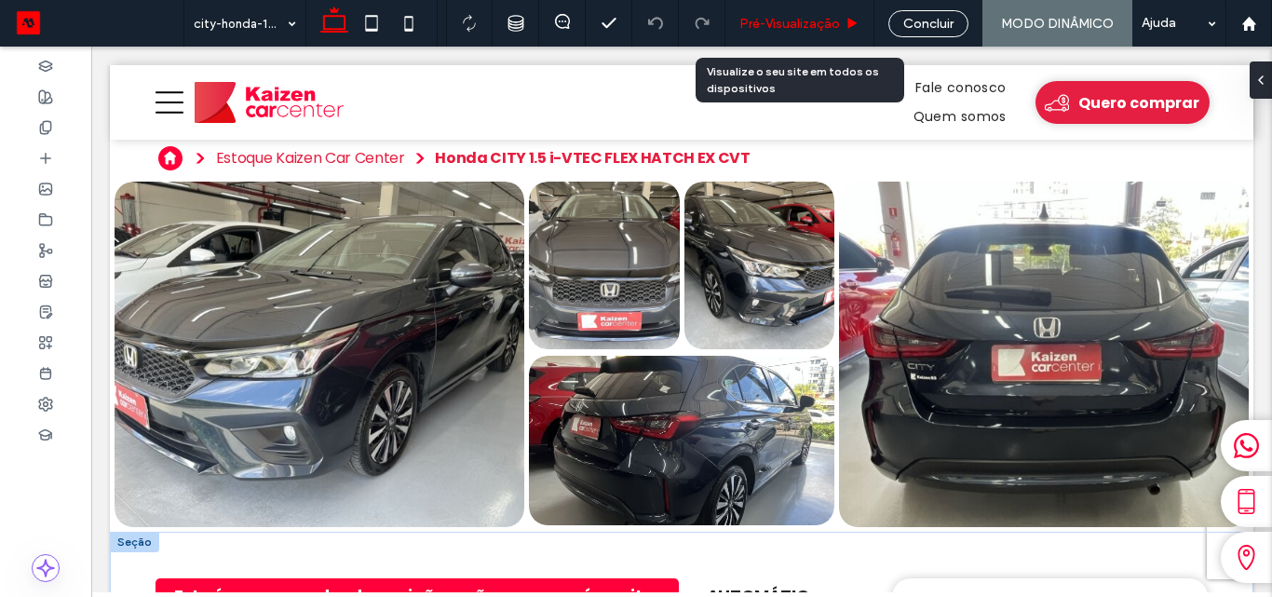
click at [806, 17] on span "Pré-Visualizaçāo" at bounding box center [789, 24] width 101 height 16
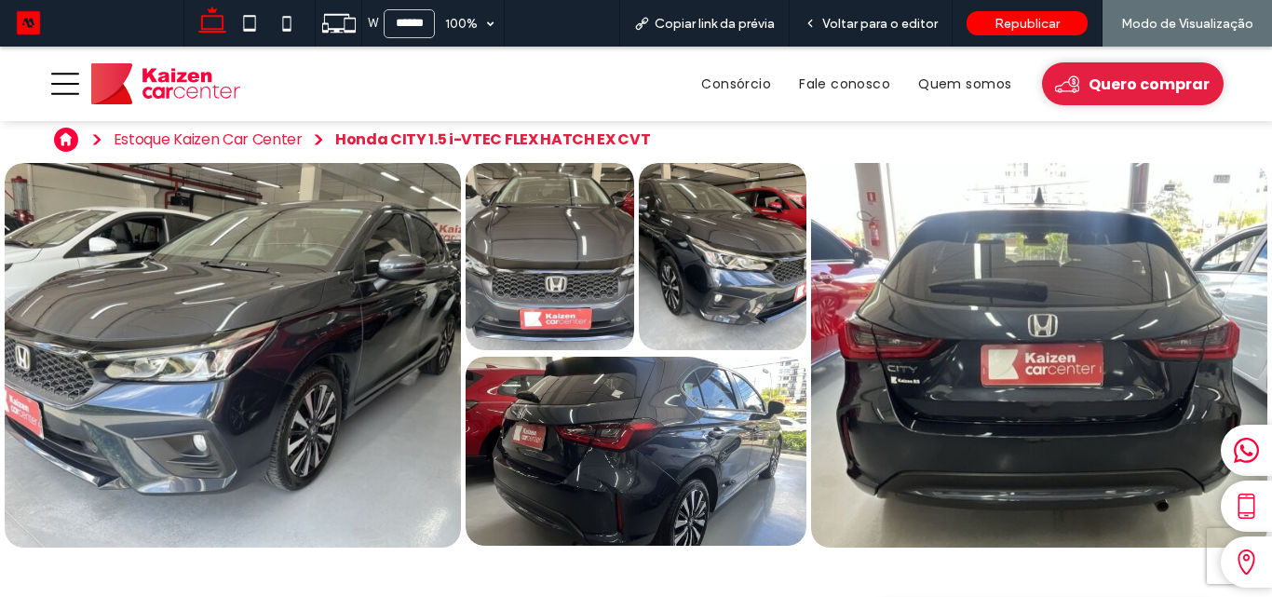
click at [173, 77] on img at bounding box center [165, 83] width 149 height 41
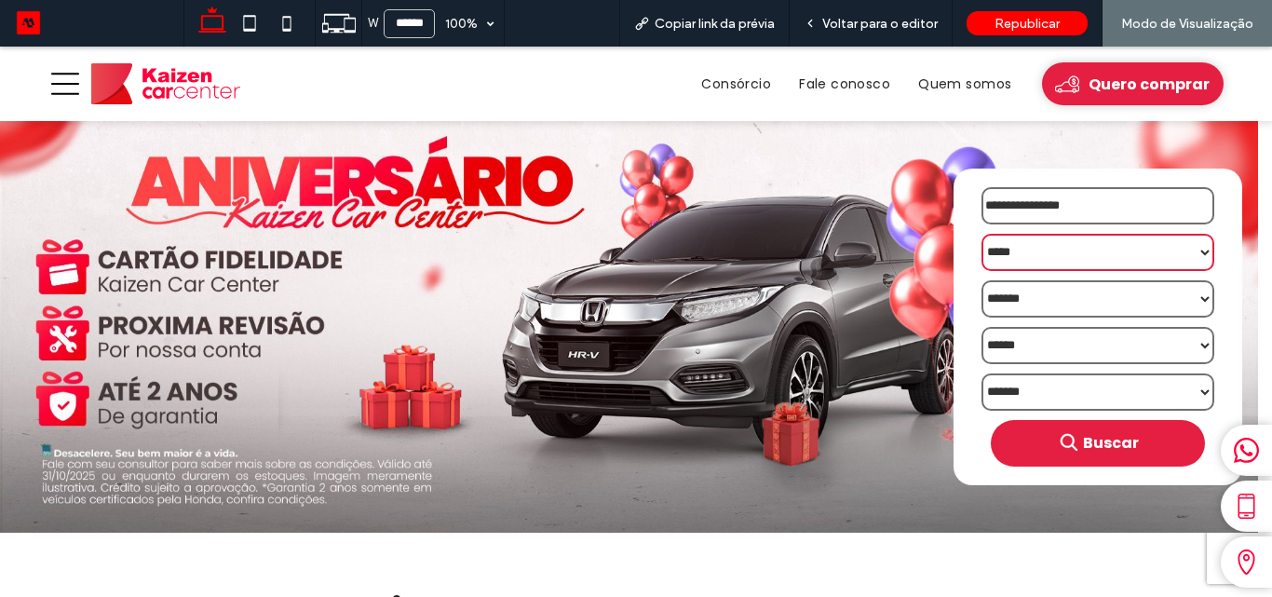
click at [1023, 241] on select "**********" at bounding box center [1098, 252] width 233 height 37
select select "**********"
click at [982, 234] on select "**********" at bounding box center [1098, 252] width 233 height 37
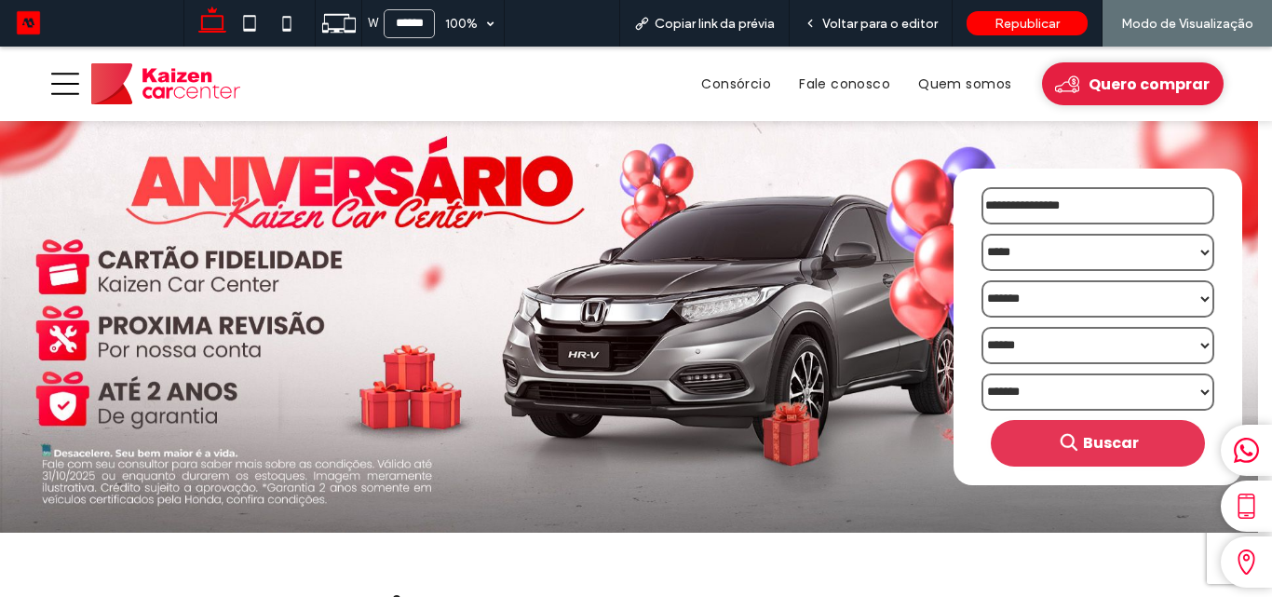
click at [1061, 446] on icon "submit" at bounding box center [1069, 442] width 17 height 17
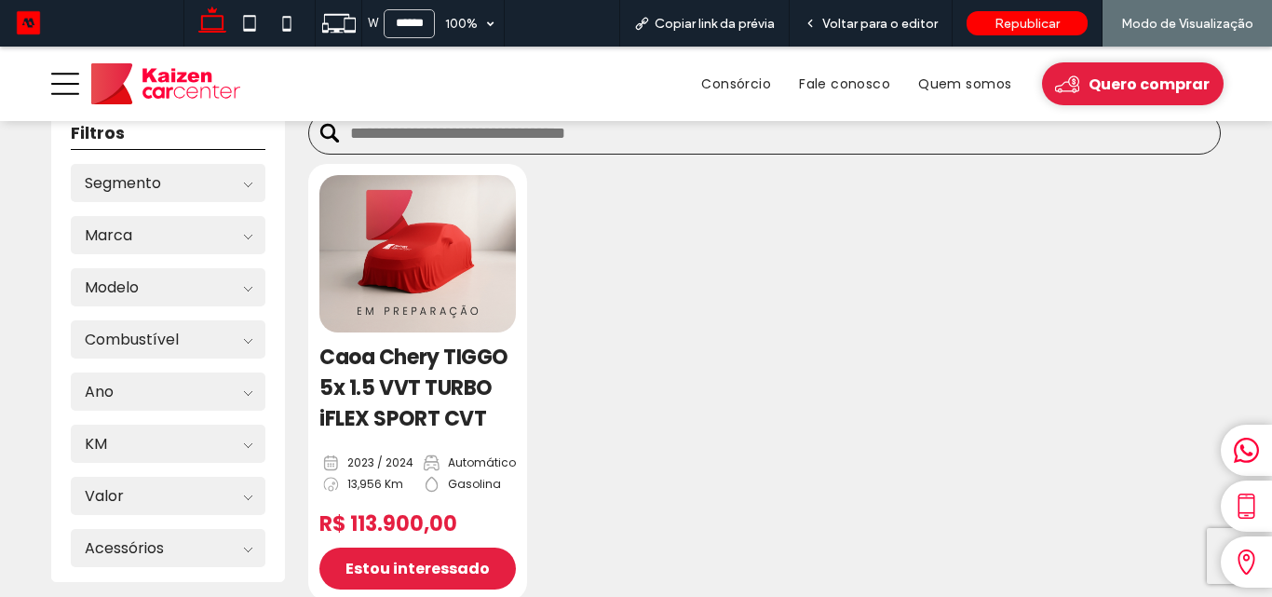
scroll to position [186, 0]
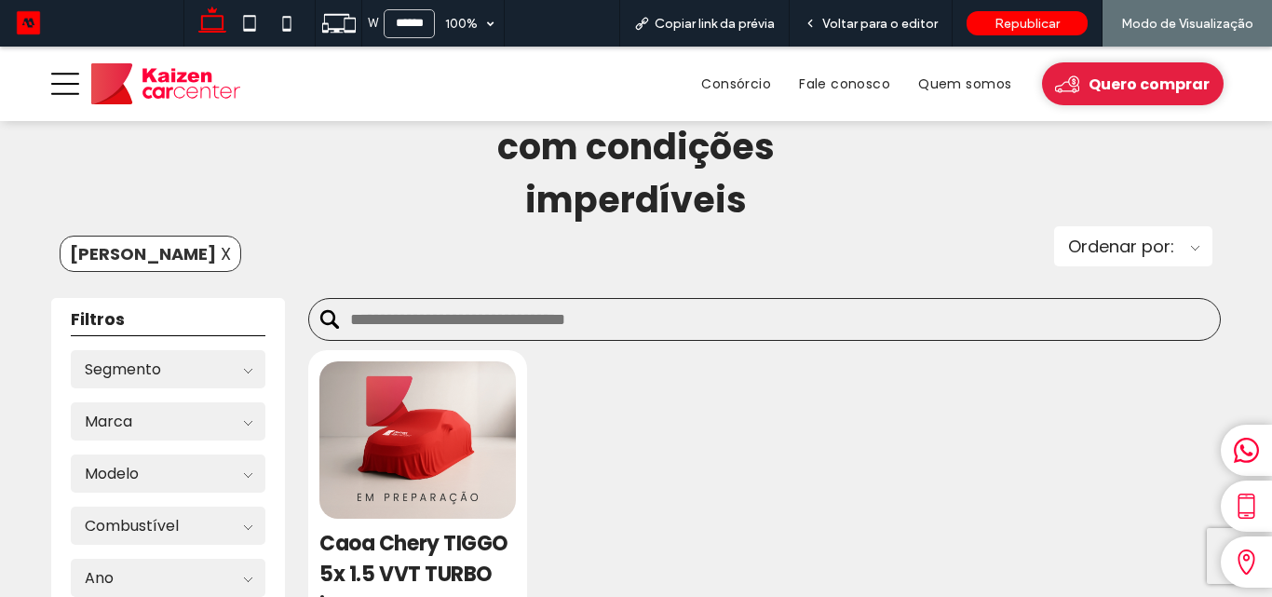
click at [221, 253] on span "X" at bounding box center [226, 253] width 10 height 25
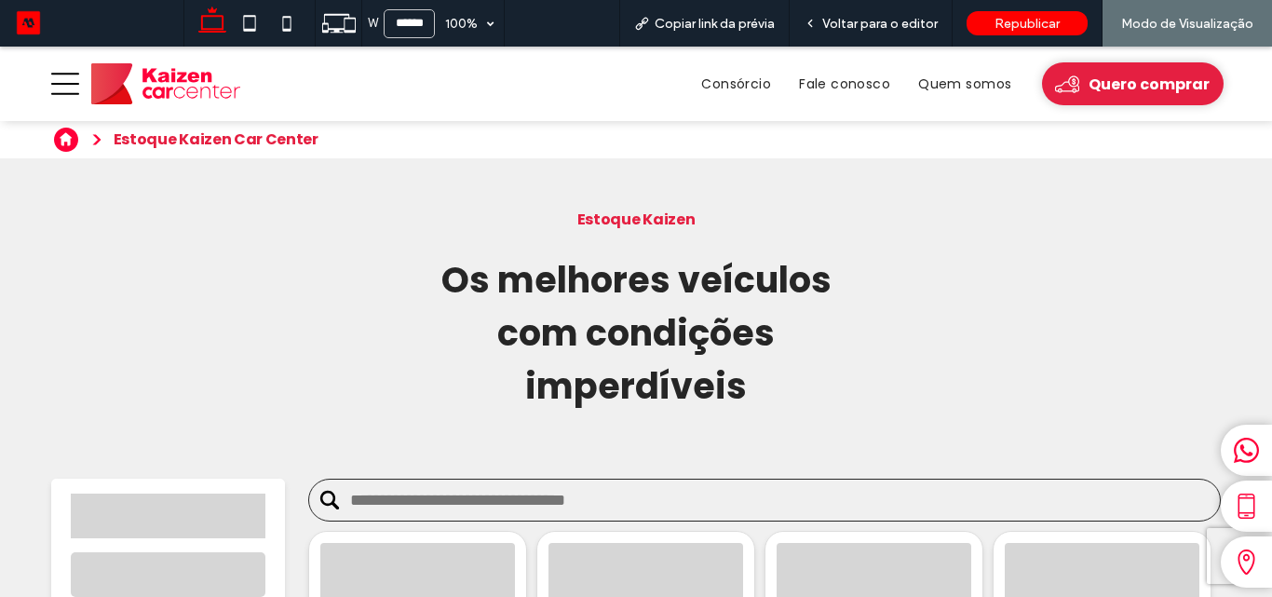
scroll to position [0, 0]
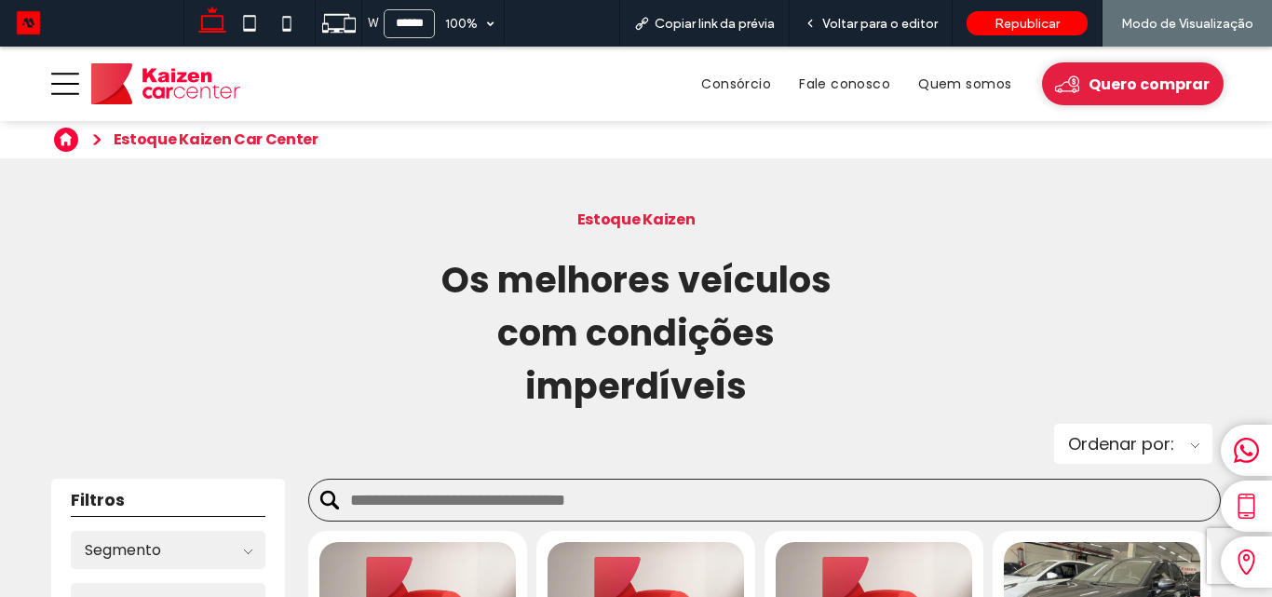
click at [174, 77] on img at bounding box center [165, 83] width 149 height 41
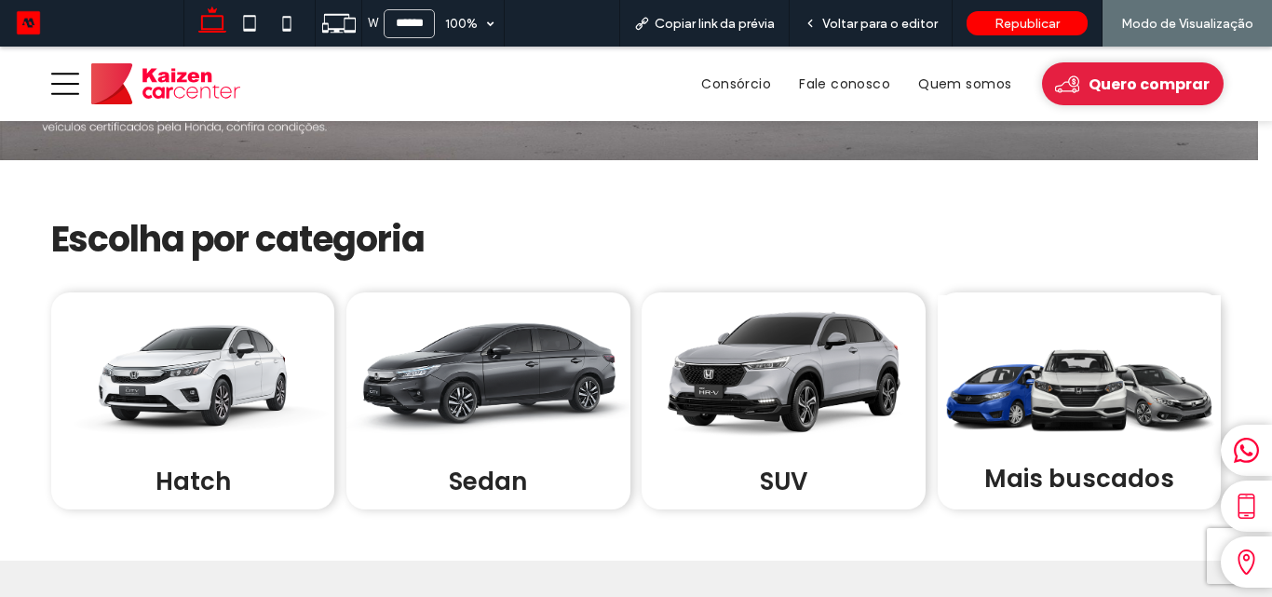
scroll to position [559, 0]
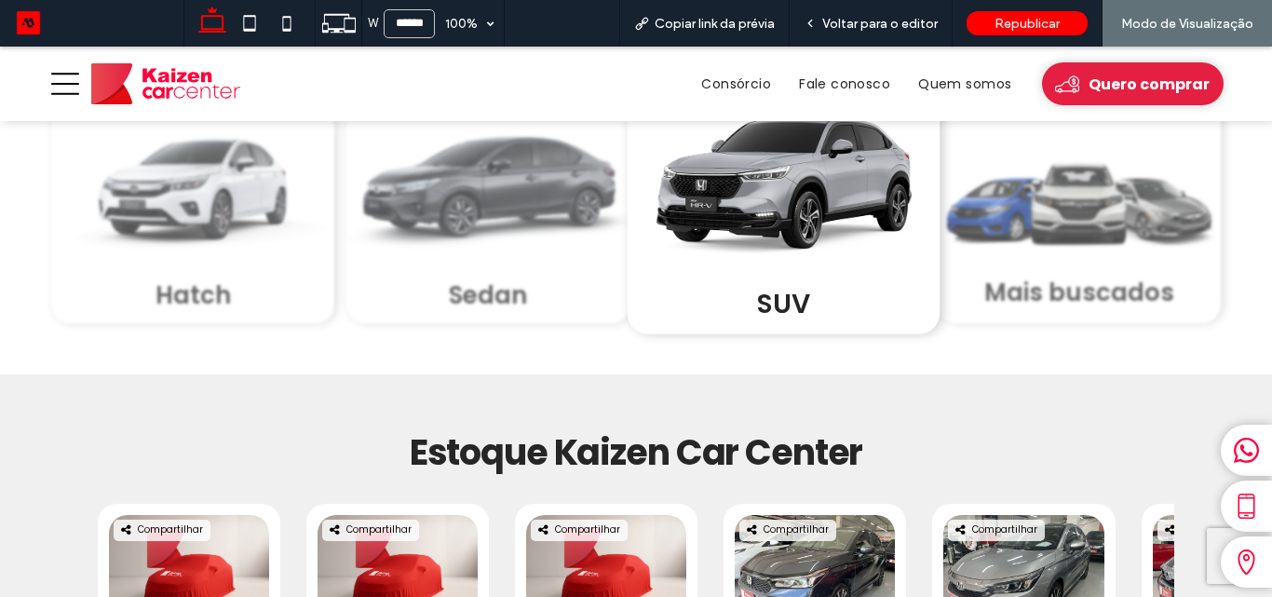
click at [755, 254] on img at bounding box center [784, 185] width 312 height 179
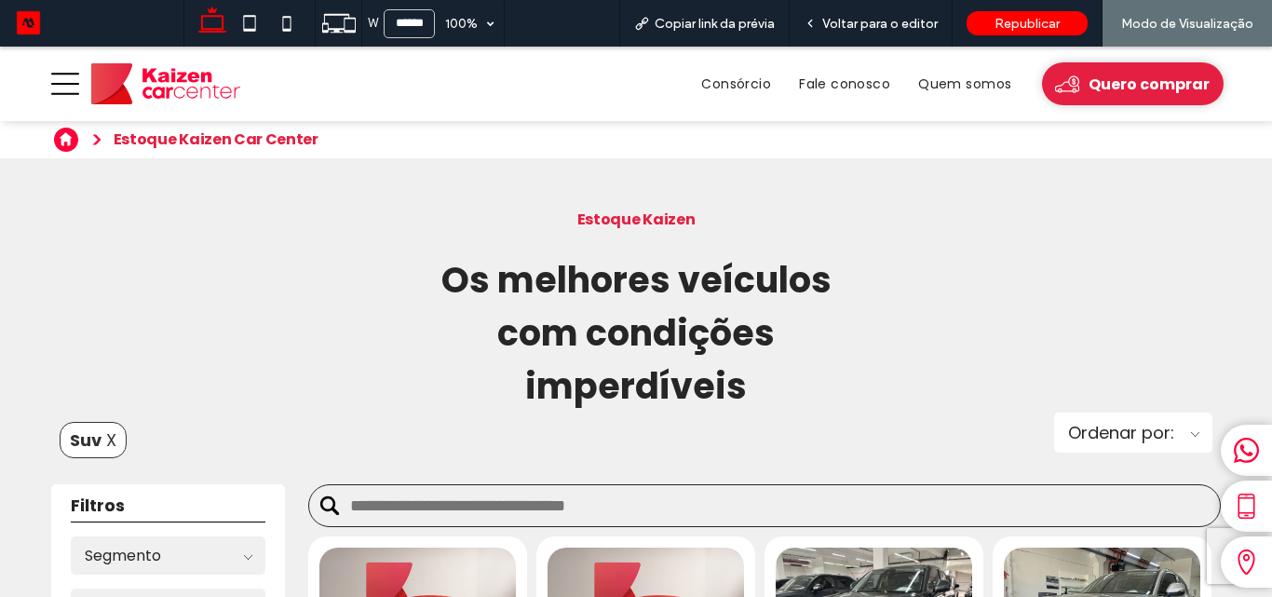
click at [108, 439] on span "X" at bounding box center [111, 439] width 10 height 25
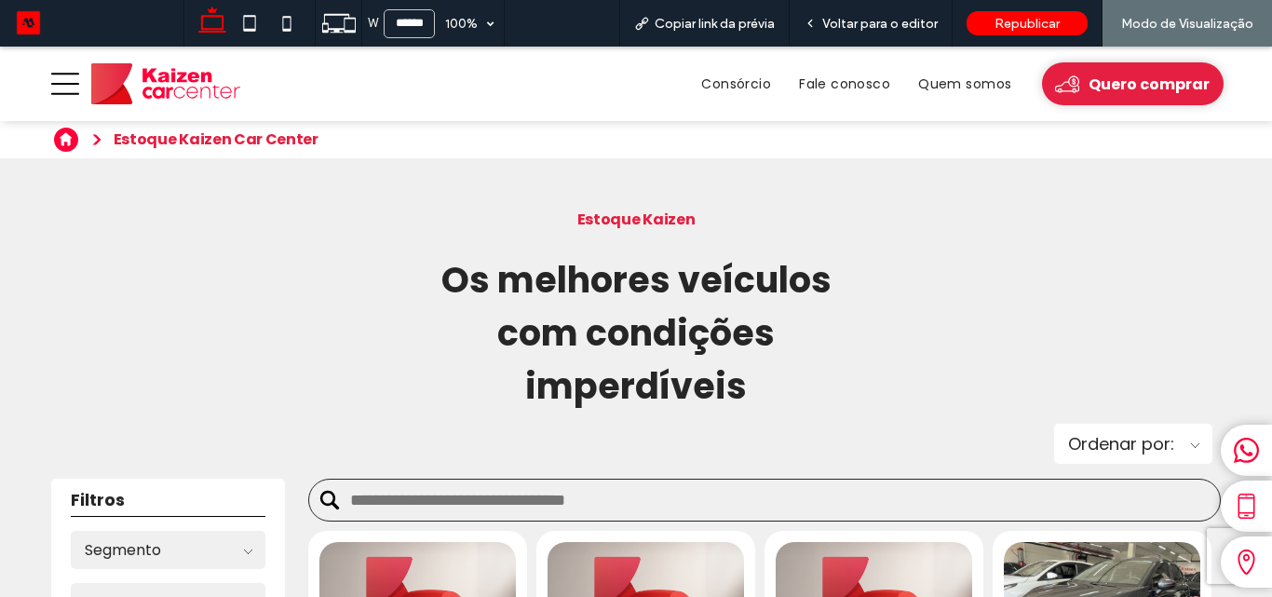
click at [177, 91] on img at bounding box center [165, 83] width 149 height 41
